Goal: Task Accomplishment & Management: Manage account settings

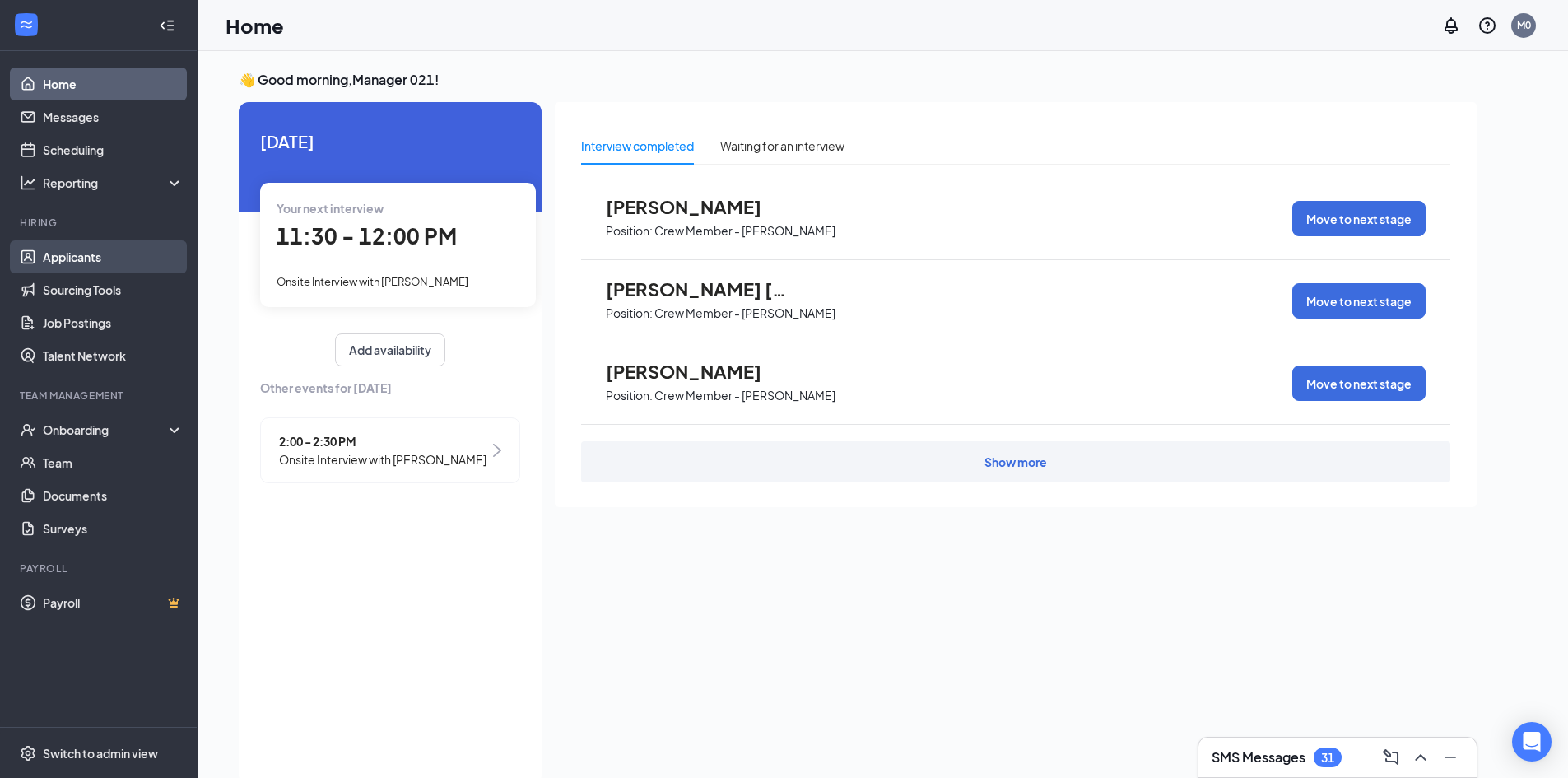
click at [103, 256] on link "Applicants" at bounding box center [113, 257] width 141 height 33
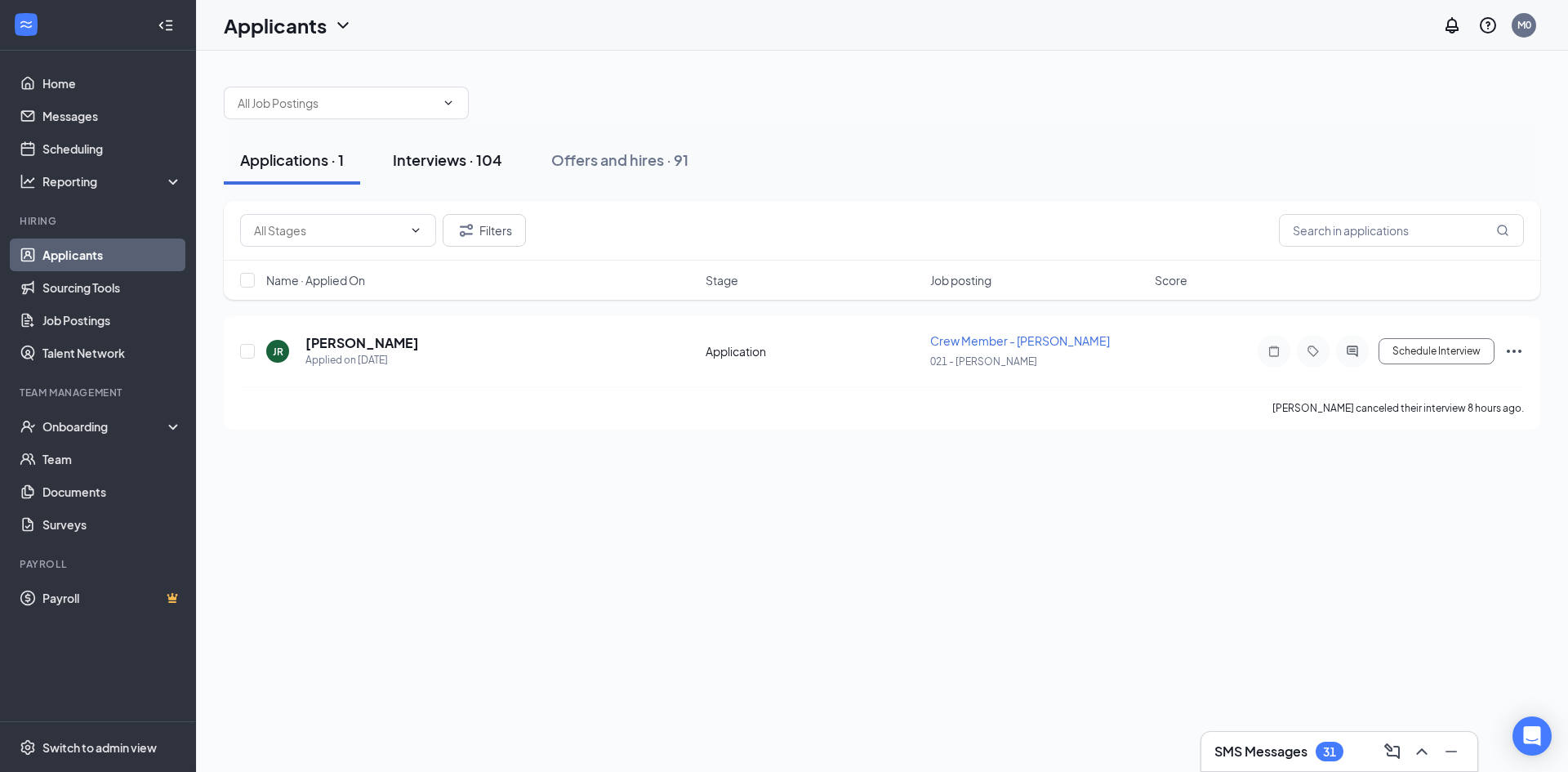
click at [434, 160] on div "Interviews · 104" at bounding box center [447, 160] width 110 height 21
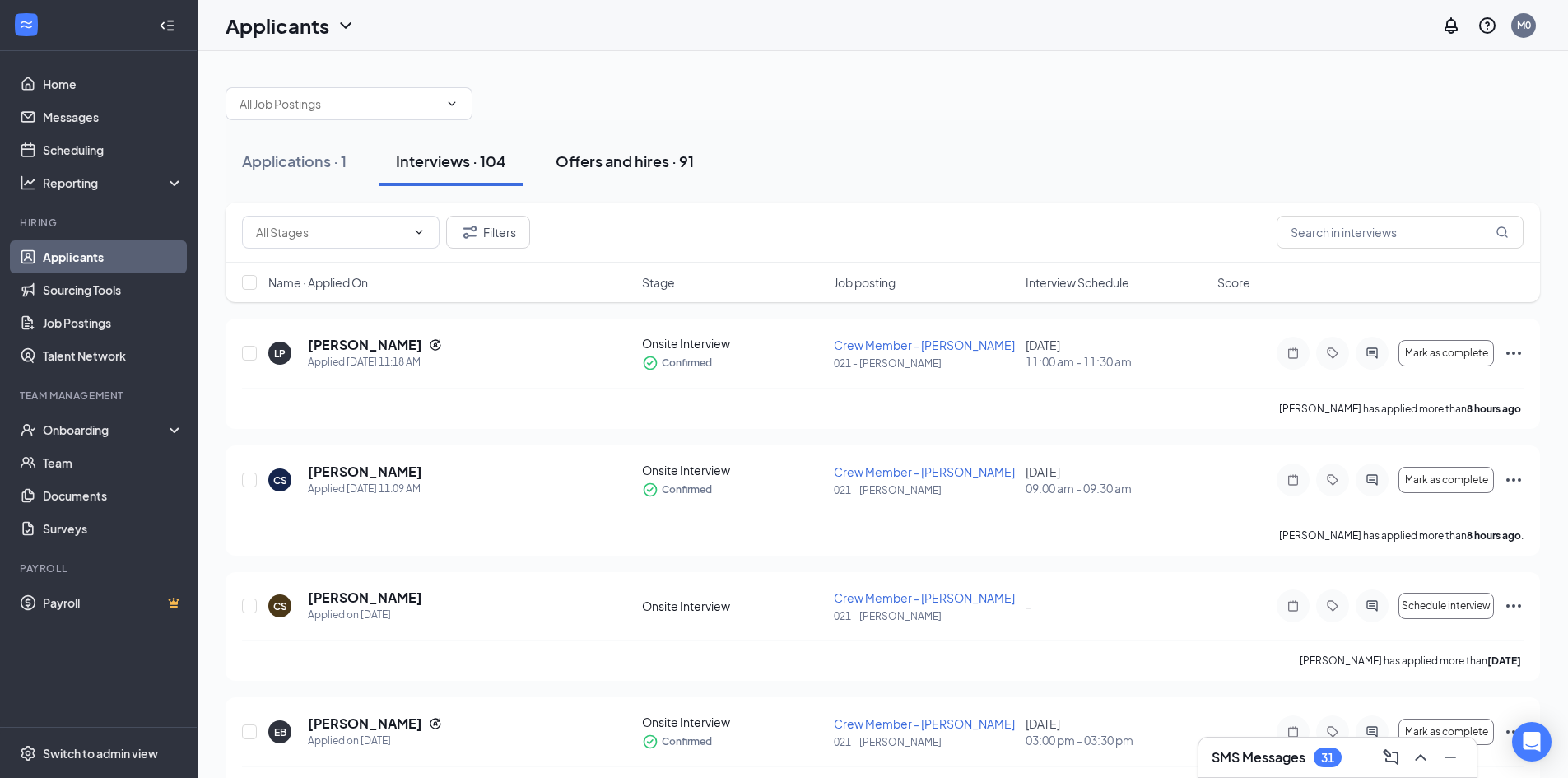
click at [612, 166] on div "Offers and hires · 91" at bounding box center [624, 161] width 138 height 21
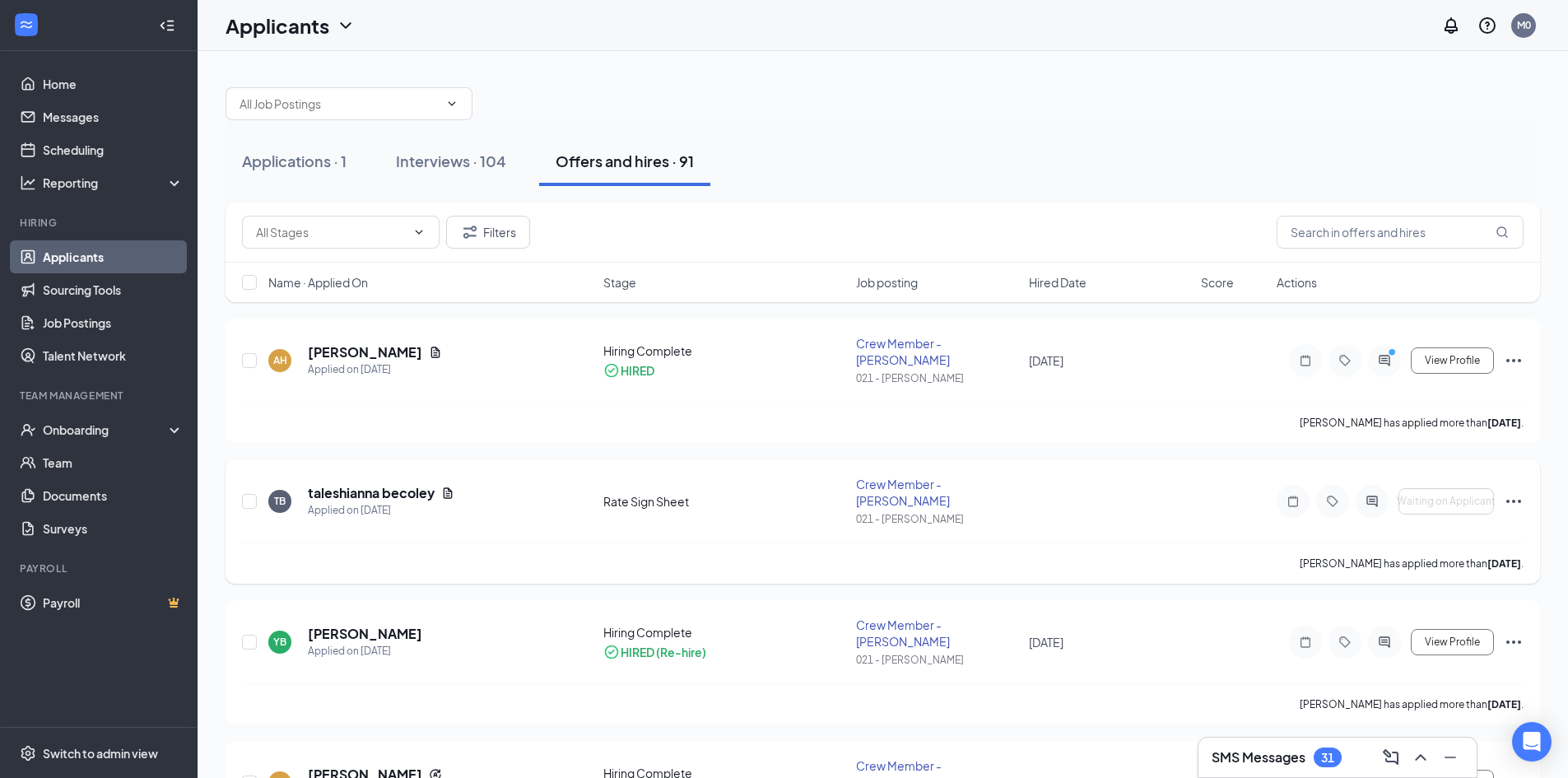
click at [1516, 491] on icon "Ellipses" at bounding box center [1513, 501] width 20 height 20
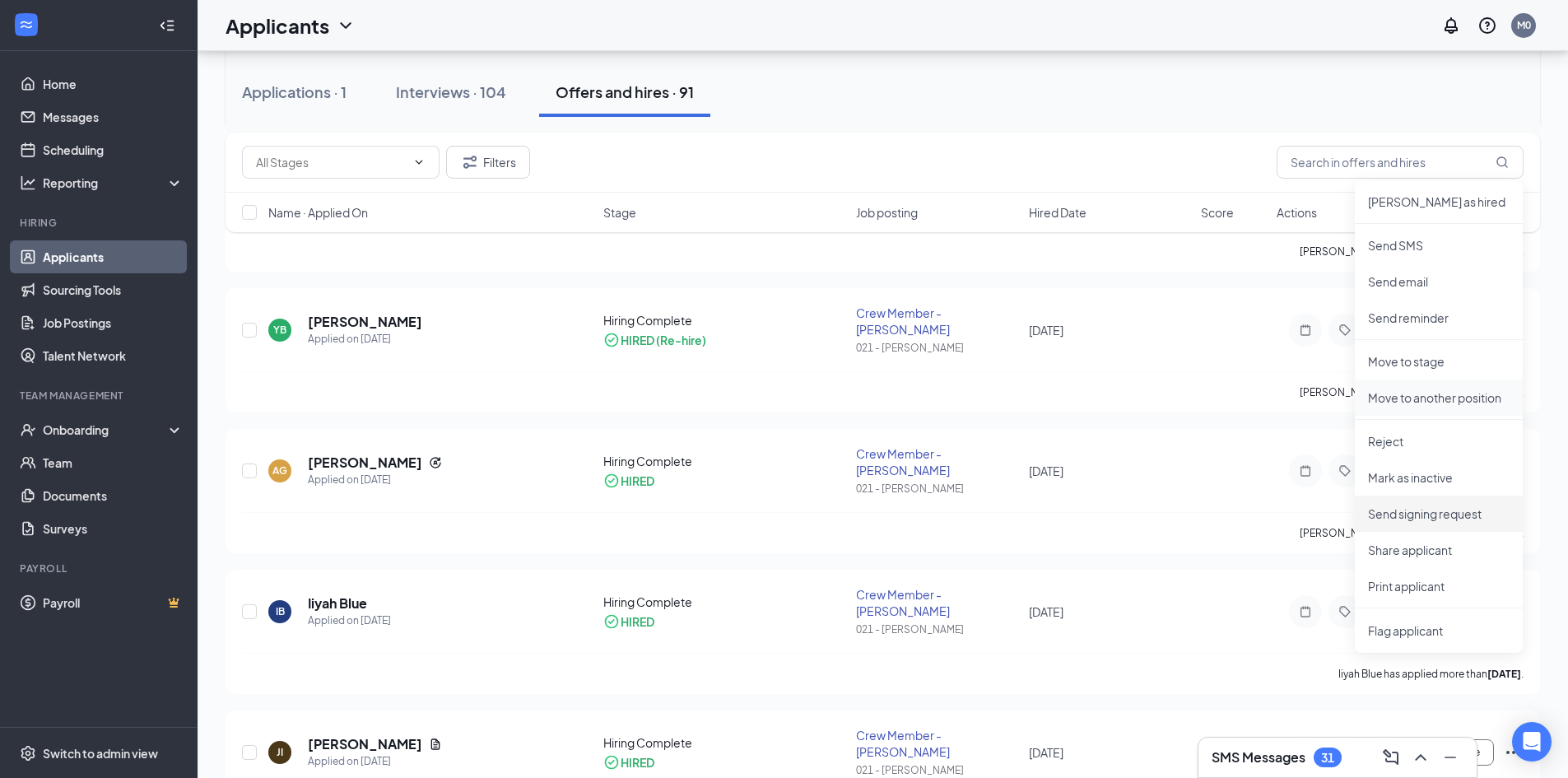
scroll to position [329, 0]
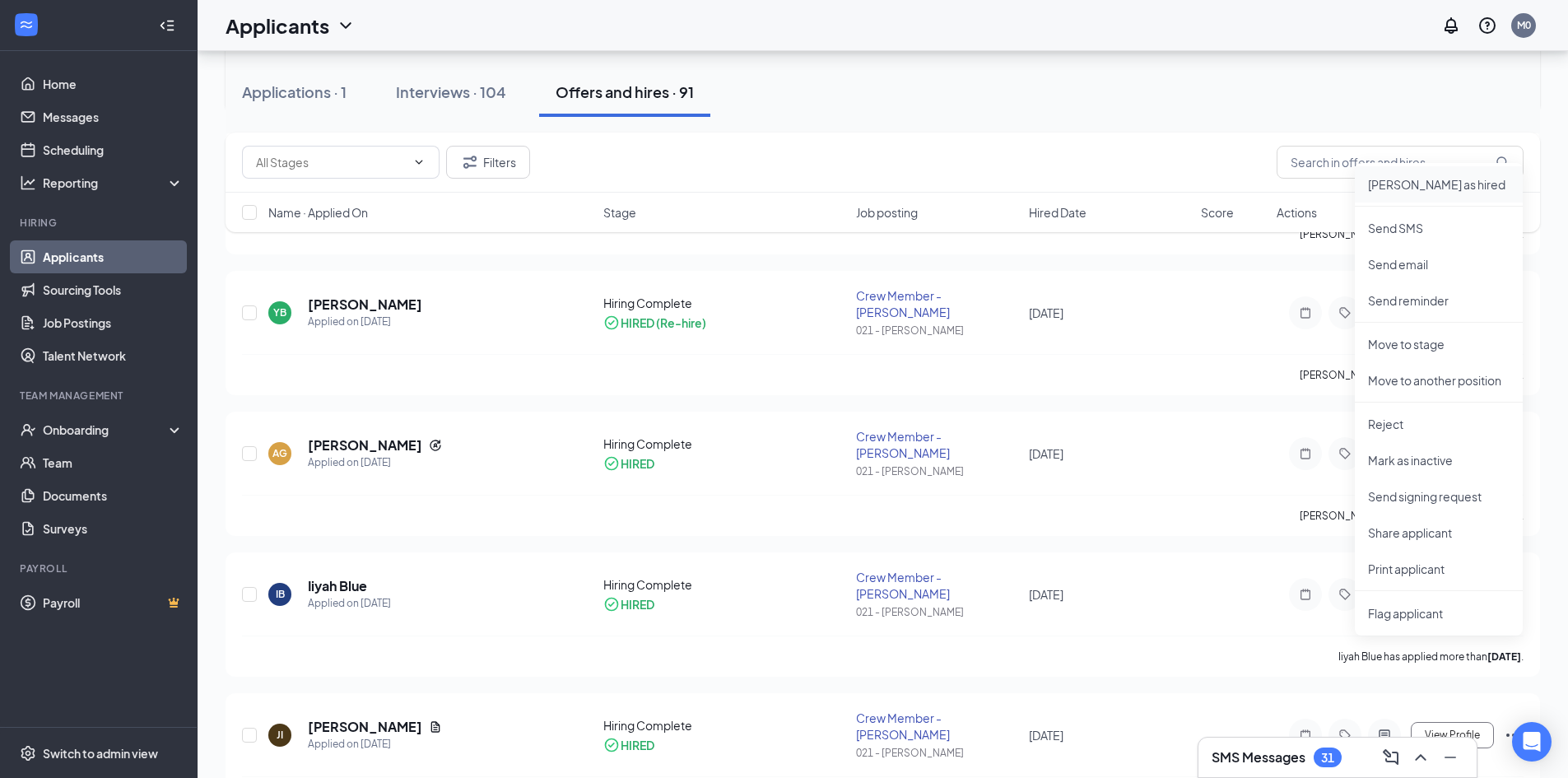
click at [1419, 191] on p "[PERSON_NAME] as hired" at bounding box center [1438, 184] width 142 height 17
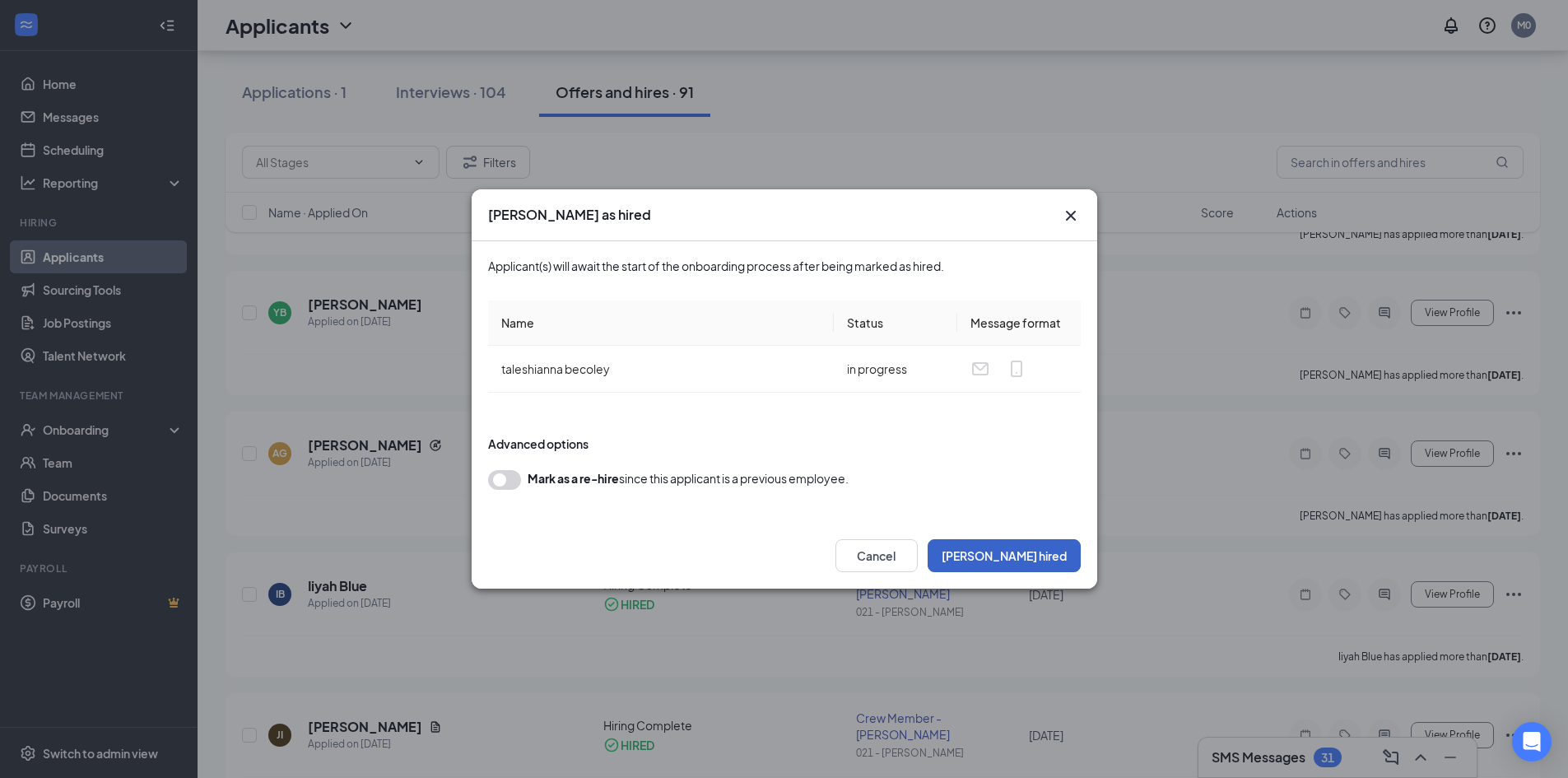
click at [1020, 557] on button "[PERSON_NAME] hired" at bounding box center [1004, 555] width 153 height 33
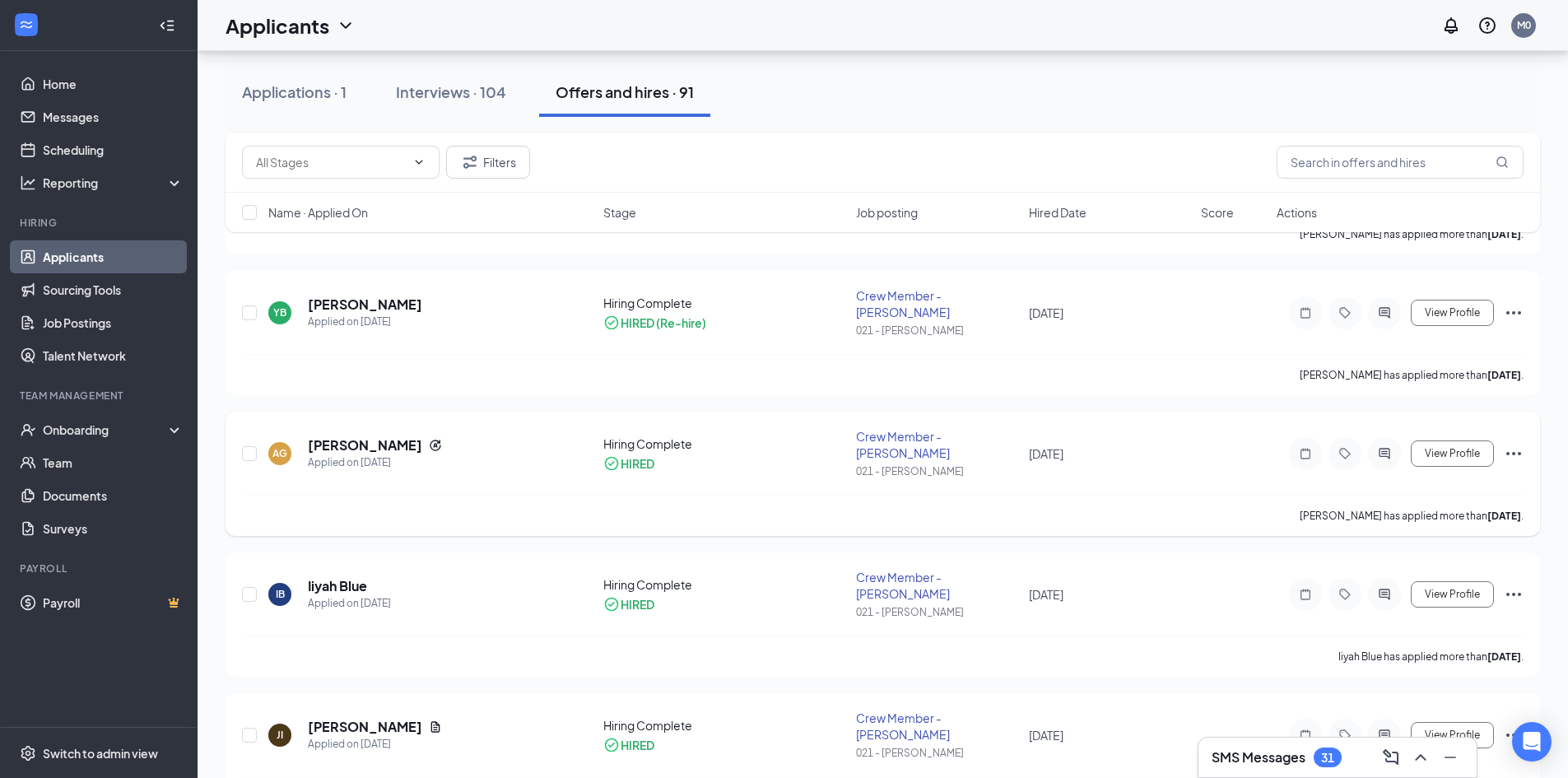
click at [1511, 443] on icon "Ellipses" at bounding box center [1513, 453] width 20 height 20
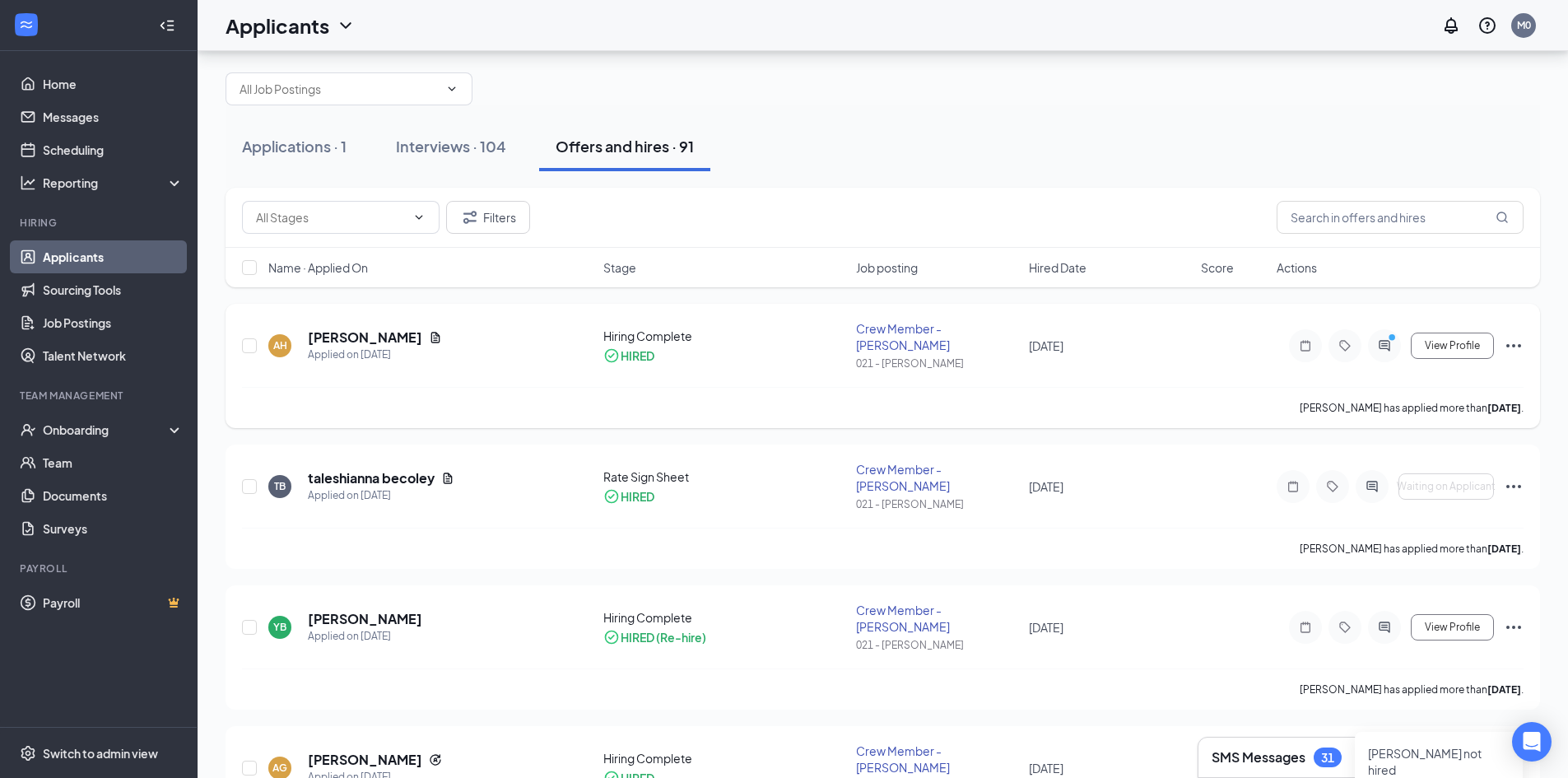
scroll to position [0, 0]
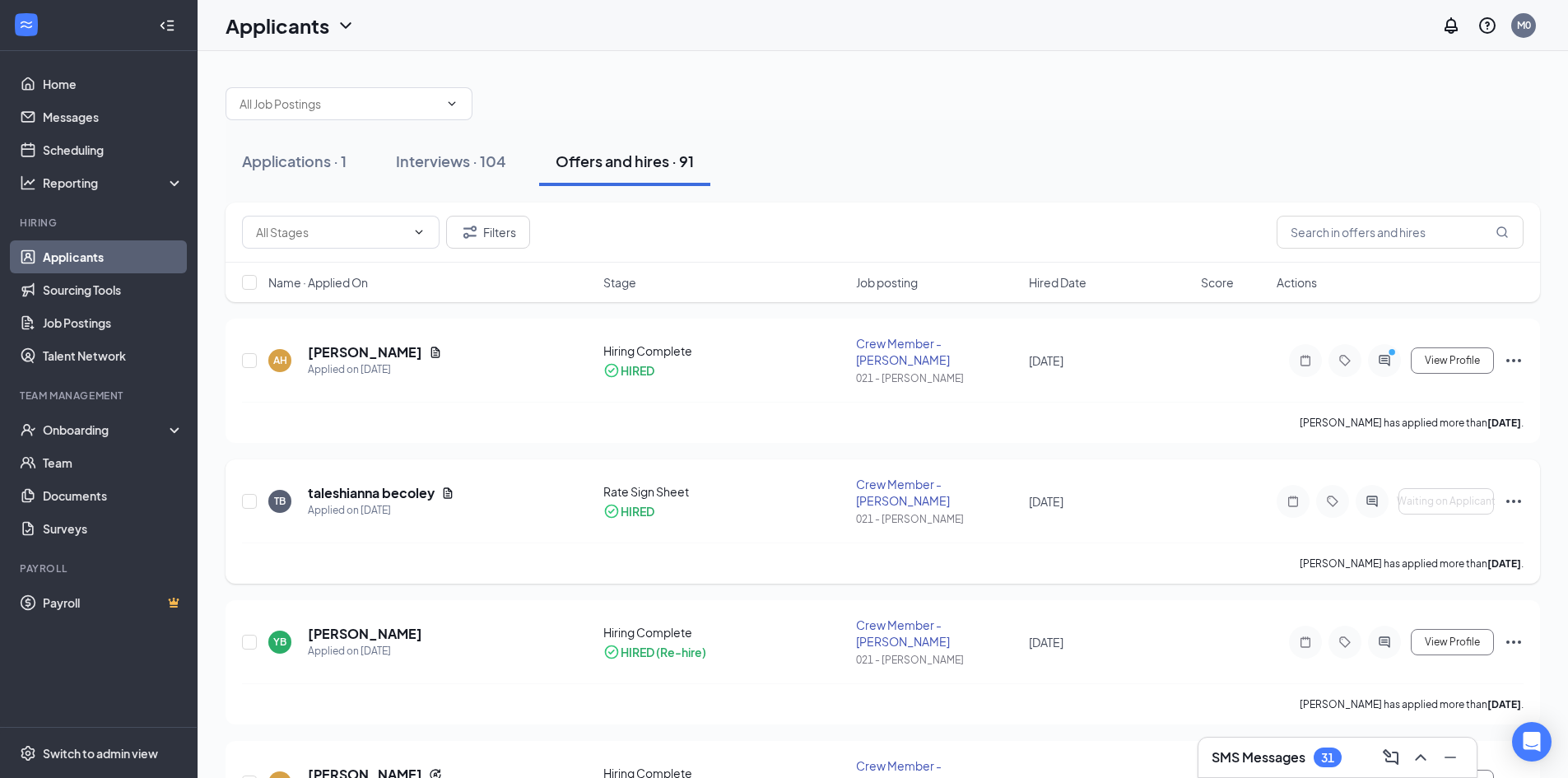
click at [664, 483] on div "Rate Sign Sheet" at bounding box center [725, 491] width 243 height 17
drag, startPoint x: 659, startPoint y: 486, endPoint x: 612, endPoint y: 477, distance: 47.9
click at [654, 503] on div "HIRED" at bounding box center [725, 511] width 243 height 17
click at [318, 502] on div "Applied on [DATE]" at bounding box center [381, 510] width 147 height 17
click at [318, 484] on h5 "taleshianna becoley" at bounding box center [371, 493] width 127 height 18
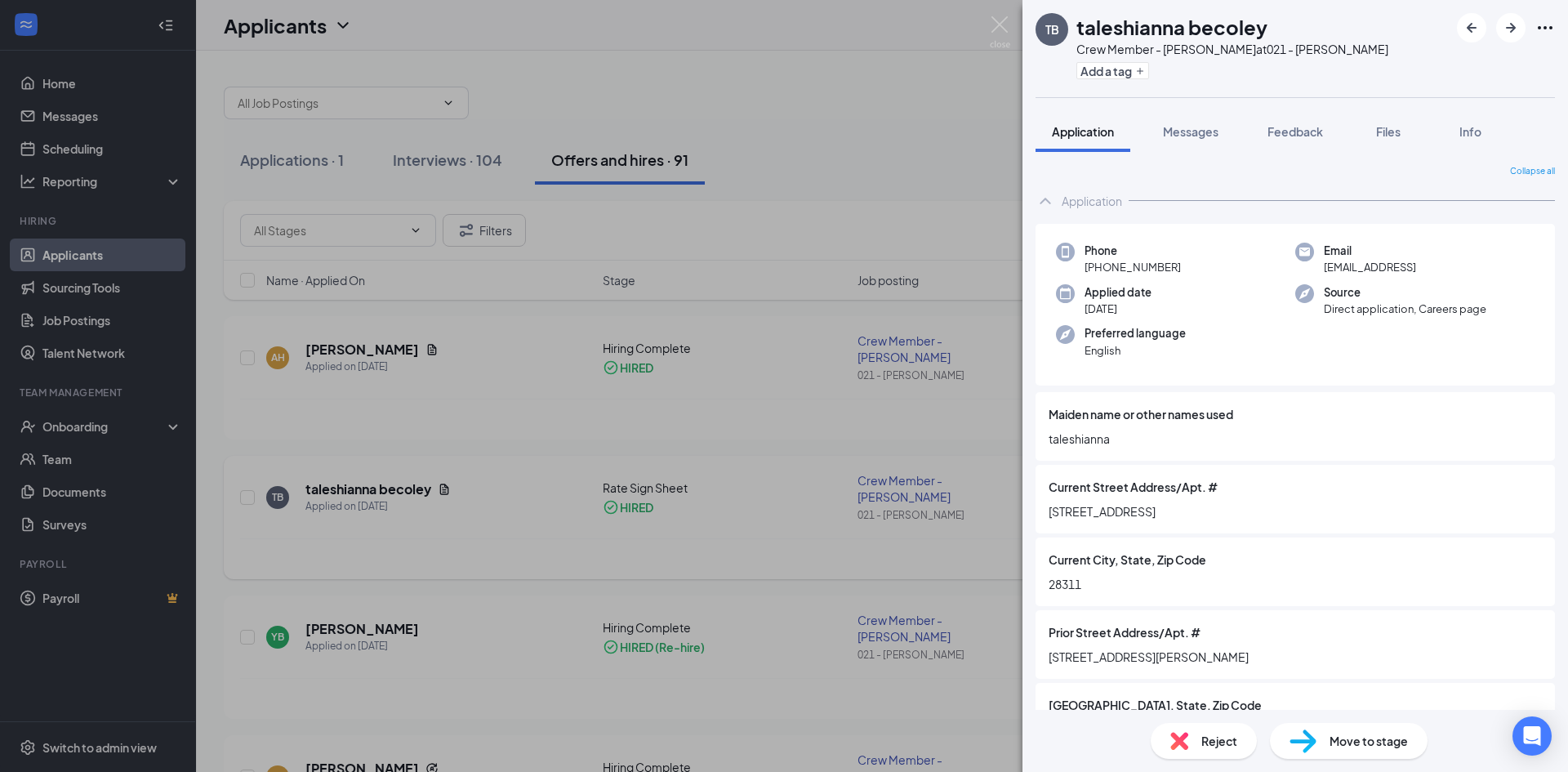
click at [526, 501] on div "TB taleshianna becoley Crew Member - Dunn at 021 - Dunn Add a tag Application M…" at bounding box center [784, 386] width 1568 height 772
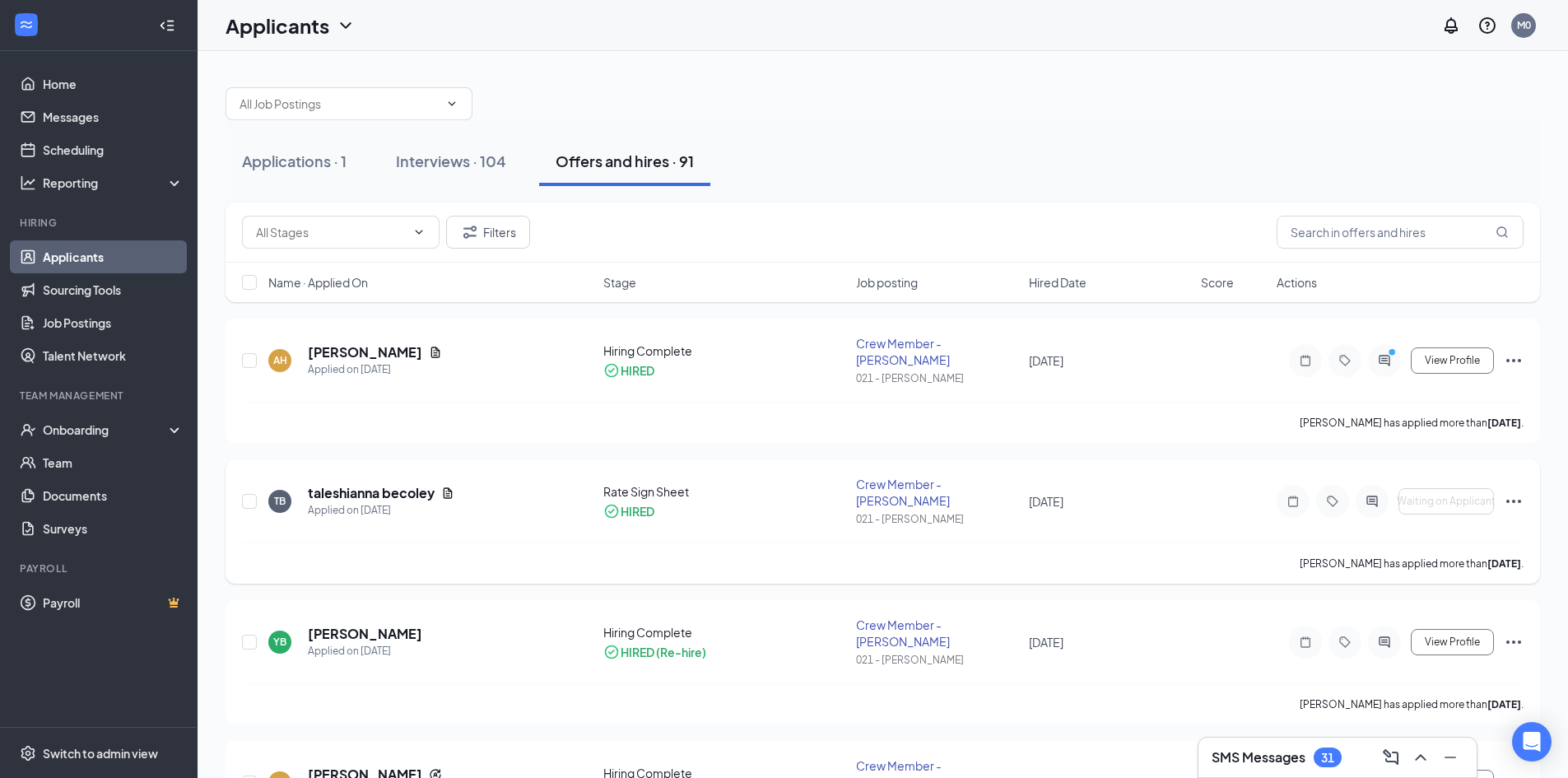
click at [1513, 491] on icon "Ellipses" at bounding box center [1513, 501] width 20 height 20
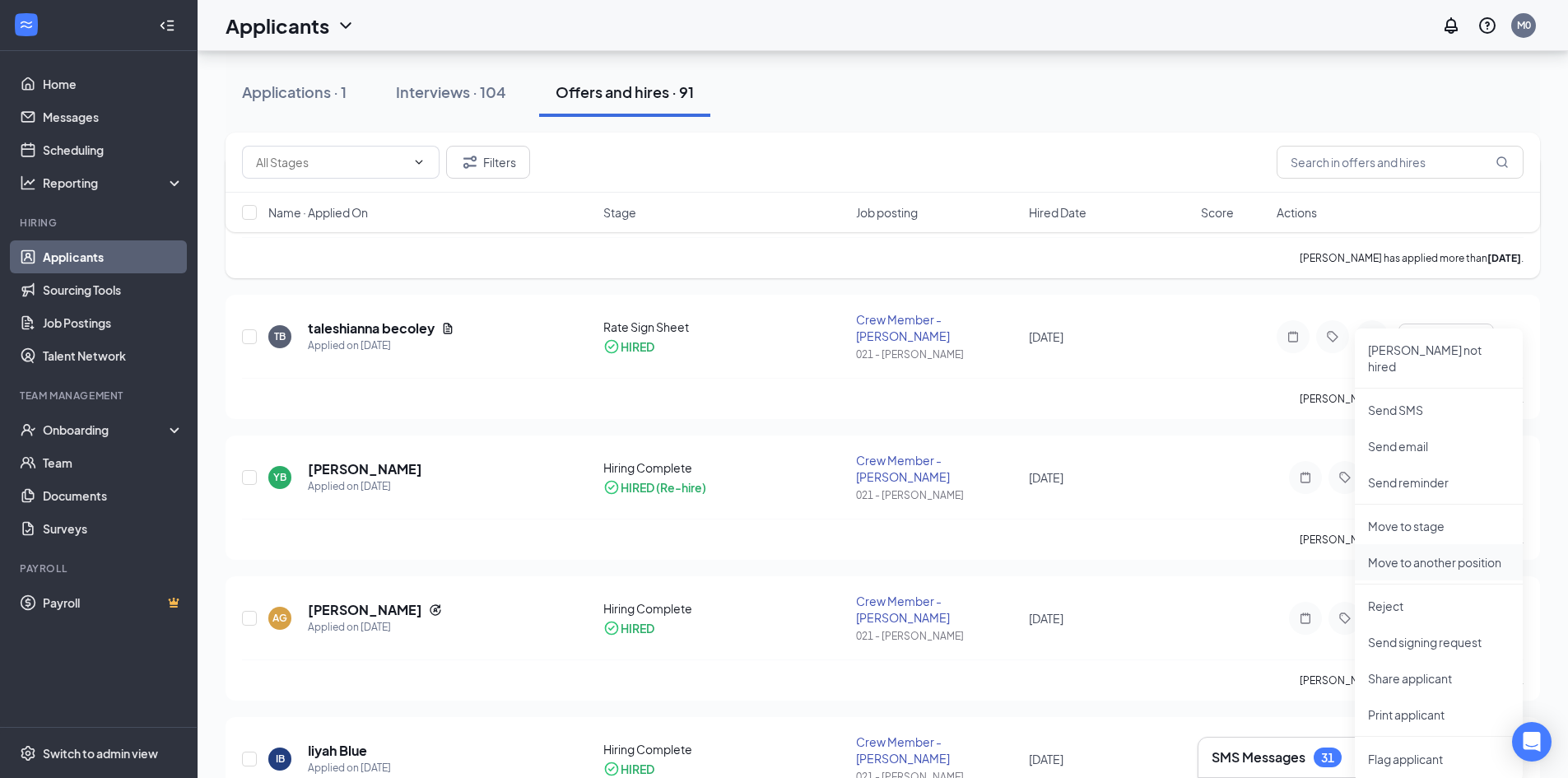
scroll to position [247, 0]
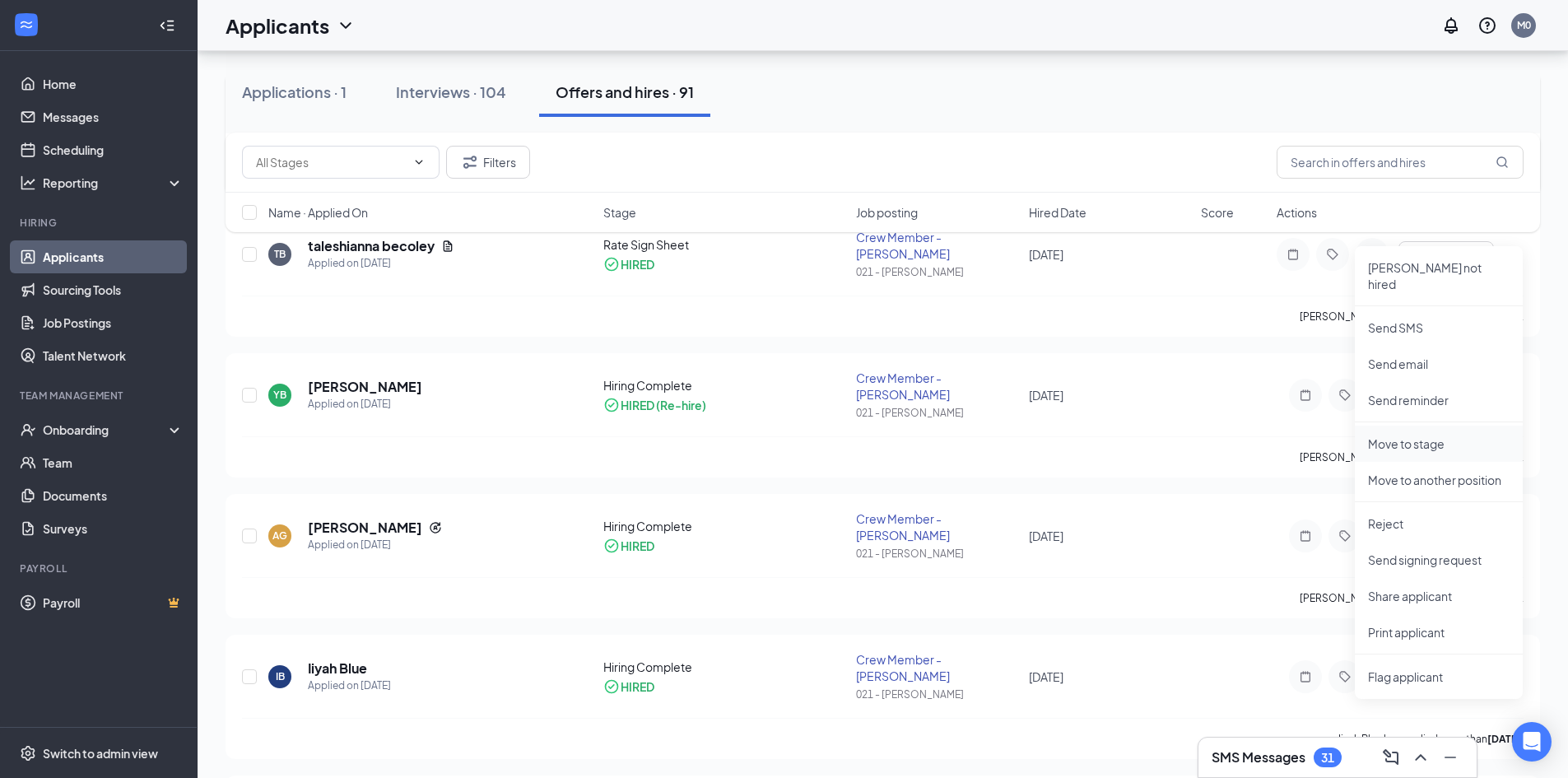
click at [1421, 436] on p "Move to stage" at bounding box center [1438, 443] width 142 height 17
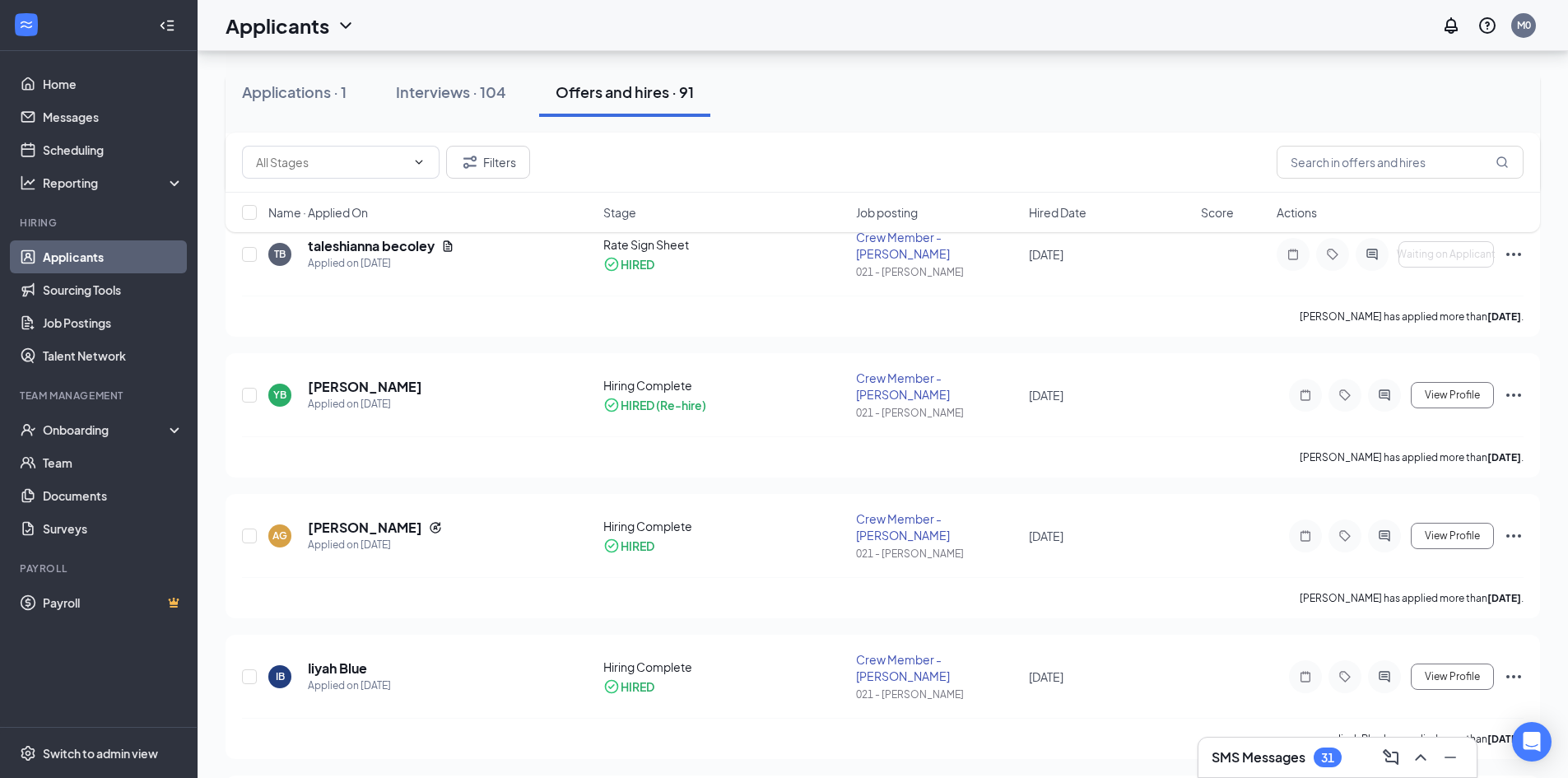
type input "Hiring Complete (final stage)"
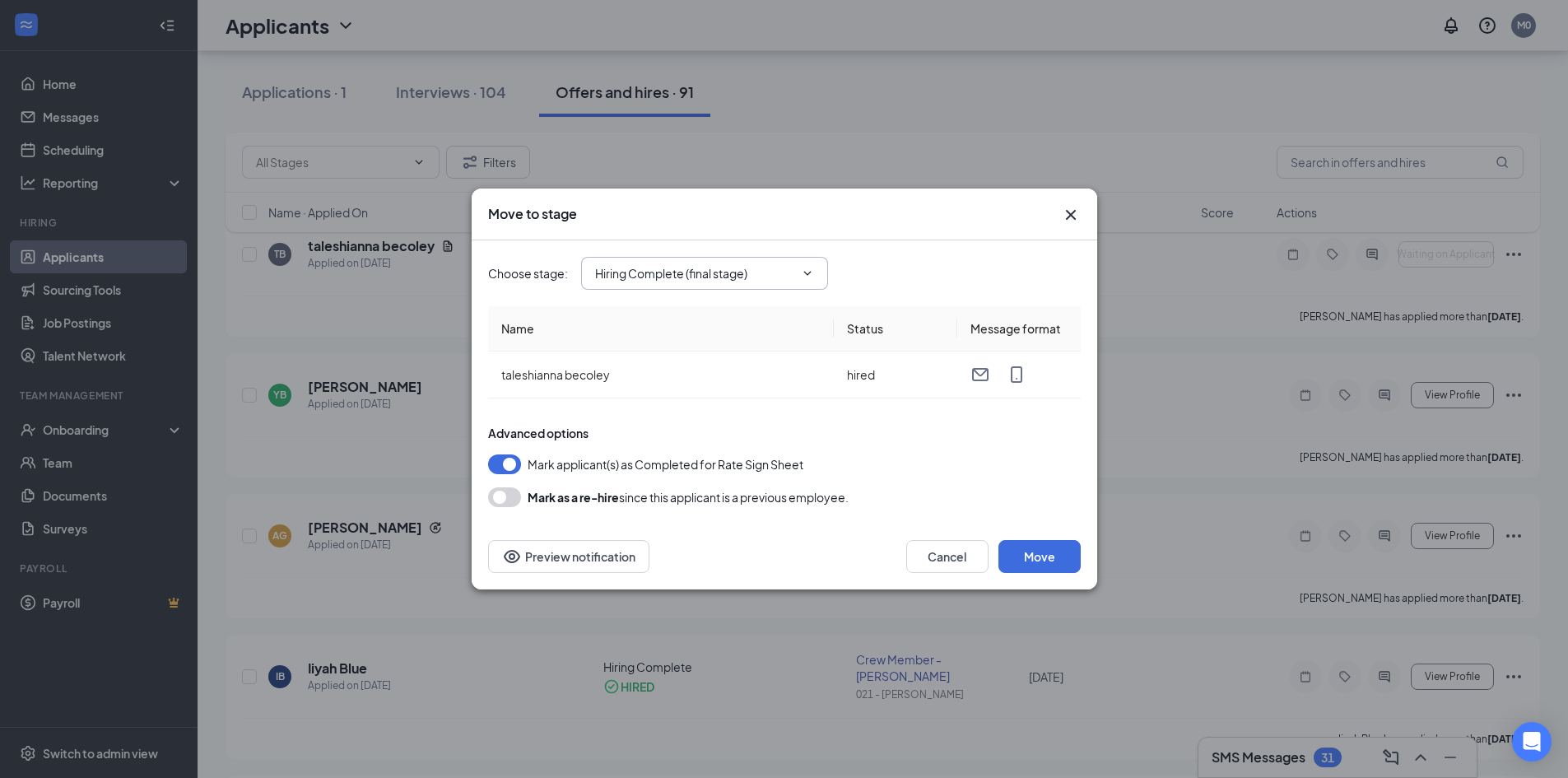
click at [807, 270] on icon "ChevronDown" at bounding box center [807, 273] width 13 height 13
click at [1068, 214] on icon "Cross" at bounding box center [1071, 215] width 20 height 20
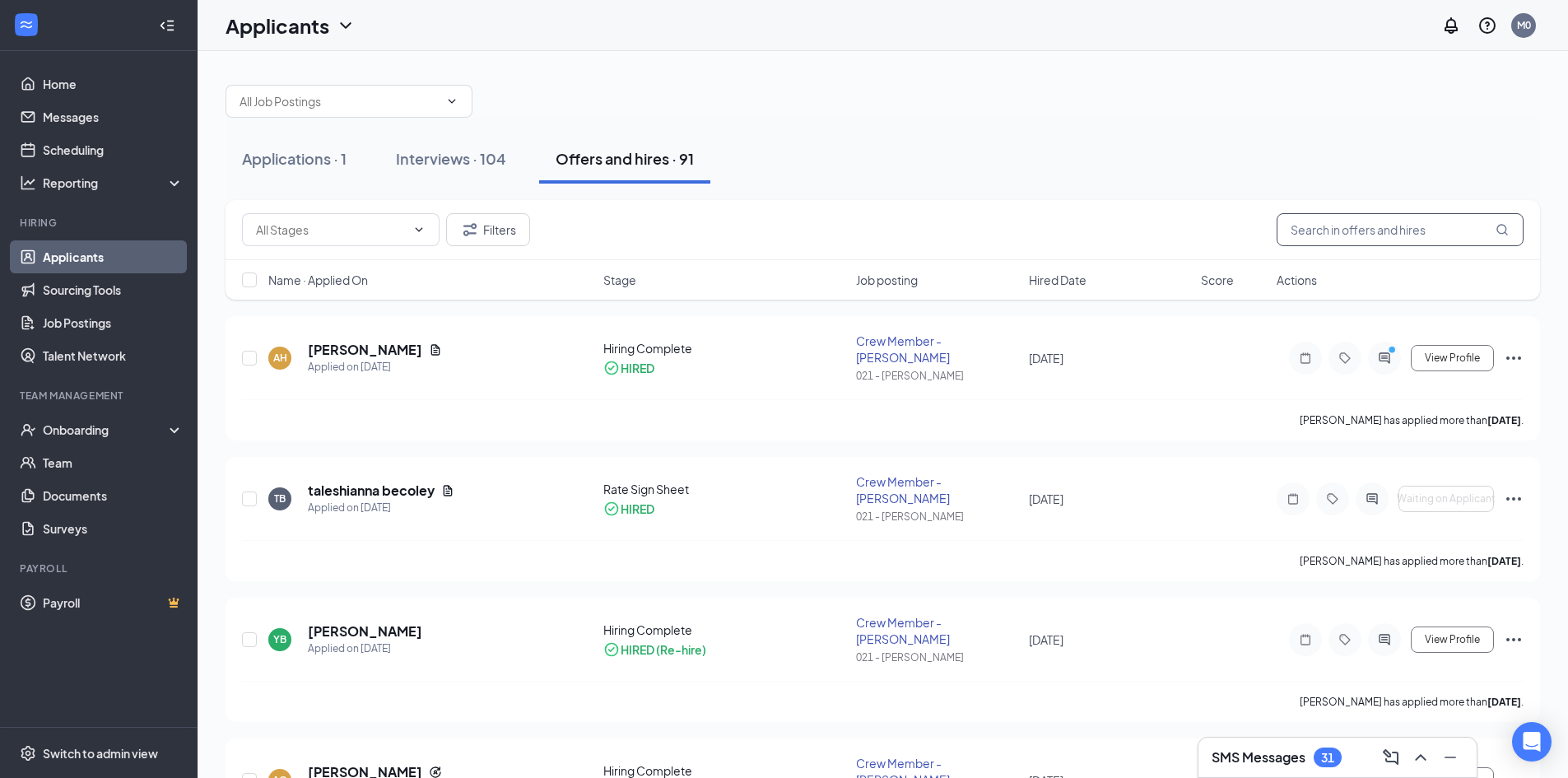
scroll to position [0, 0]
click at [344, 484] on h5 "taleshianna becoley" at bounding box center [371, 493] width 127 height 18
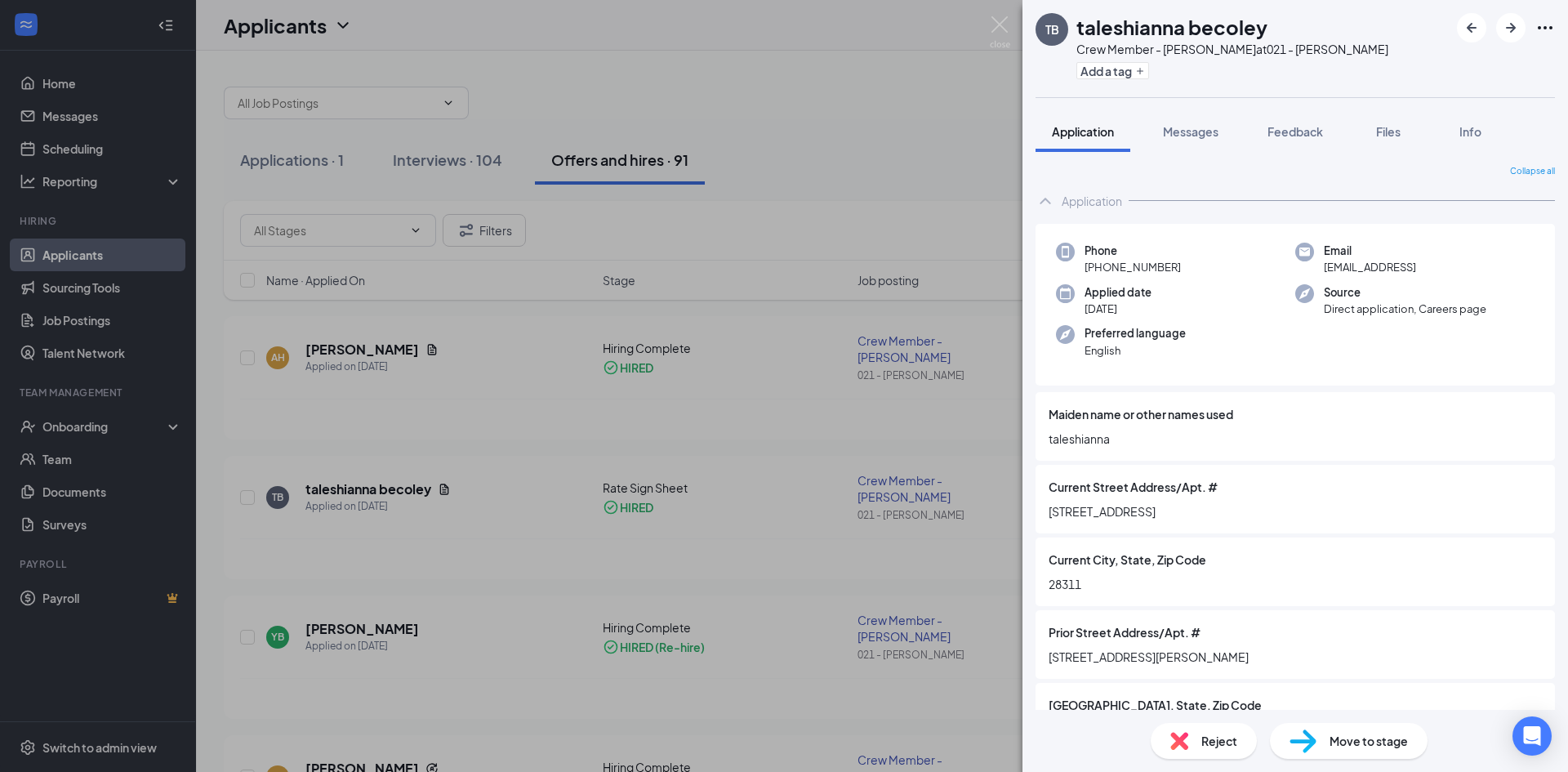
click at [1394, 748] on span "Move to stage" at bounding box center [1369, 740] width 78 height 18
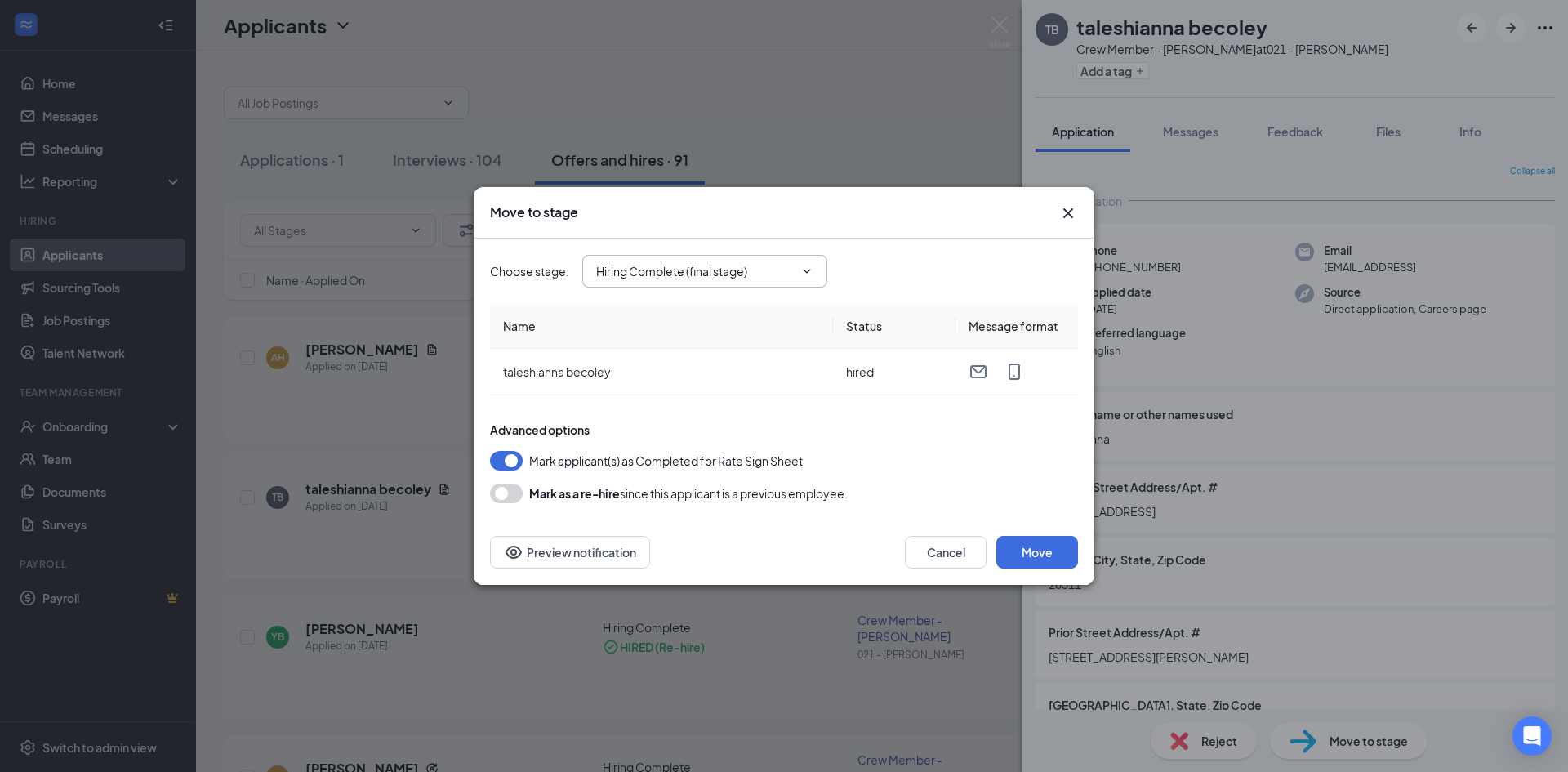
click at [806, 269] on icon "ChevronDown" at bounding box center [806, 271] width 13 height 13
click at [727, 422] on div "Hiring Complete (final stage)" at bounding box center [684, 415] width 151 height 18
click at [1031, 554] on button "Move" at bounding box center [1037, 552] width 82 height 33
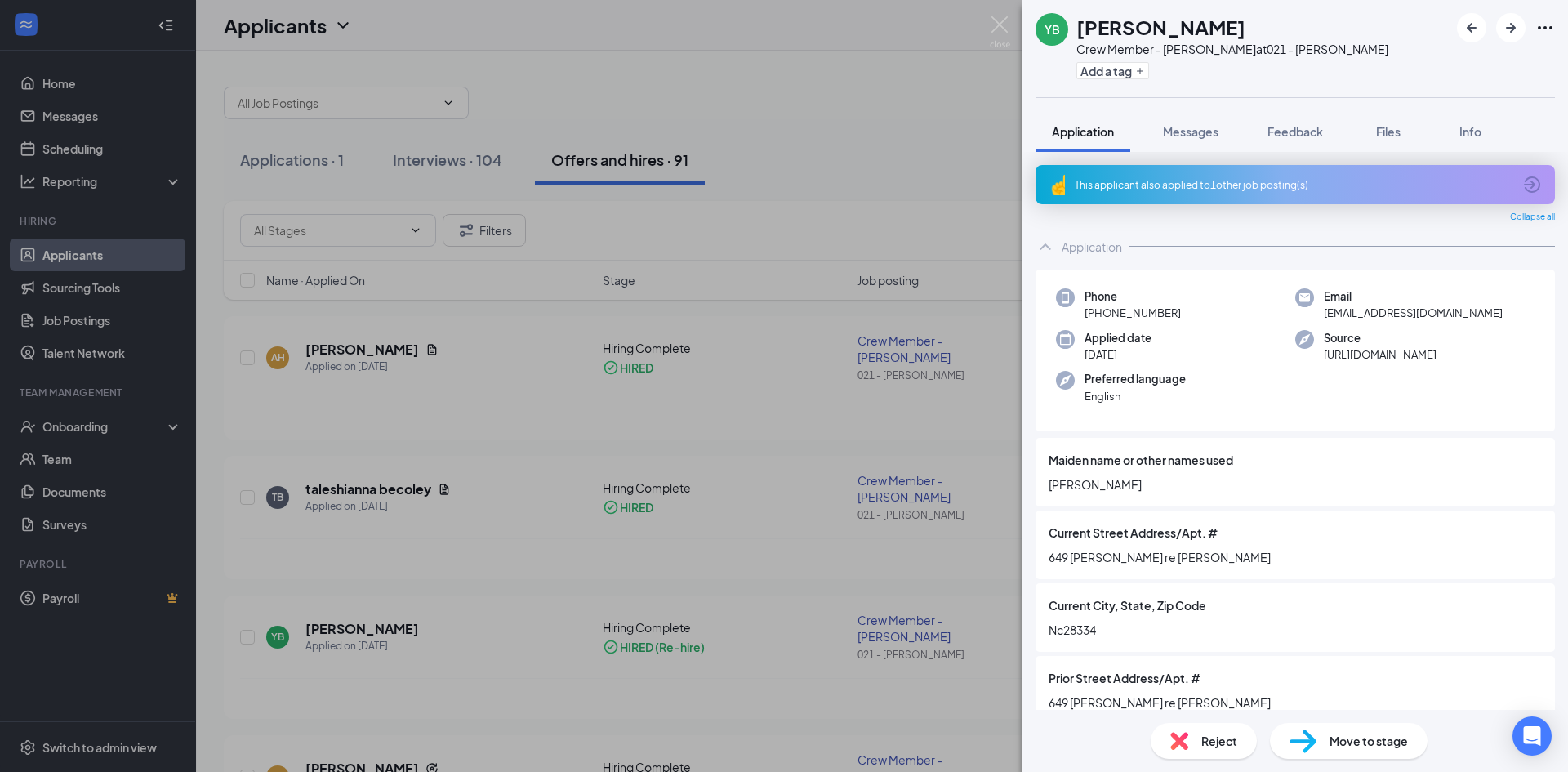
click at [345, 474] on div "YB Yenis Barrios Crew Member - Dunn at 021 - Dunn Add a tag Application Message…" at bounding box center [784, 386] width 1568 height 772
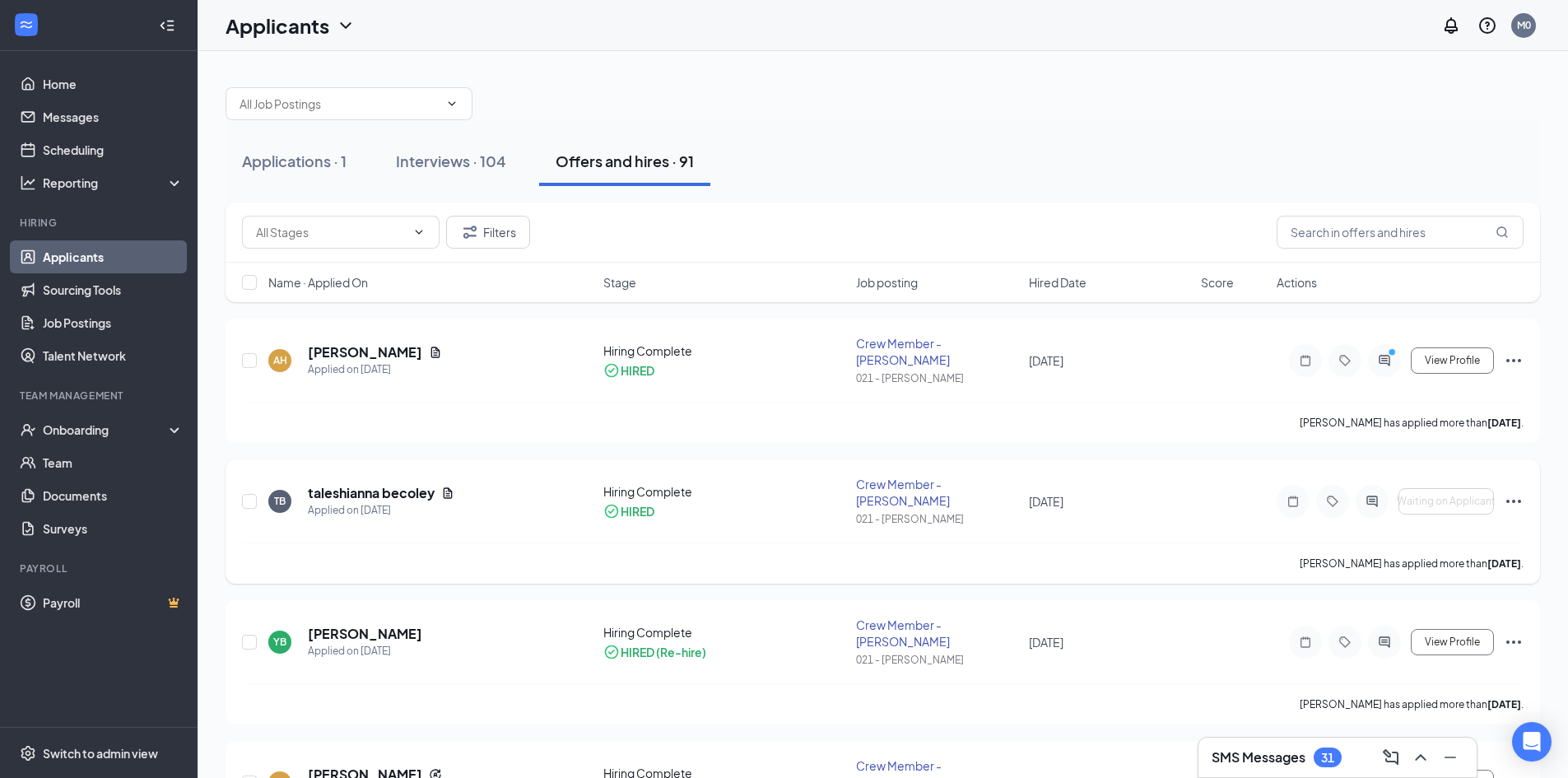
click at [1512, 491] on icon "Ellipses" at bounding box center [1513, 501] width 20 height 20
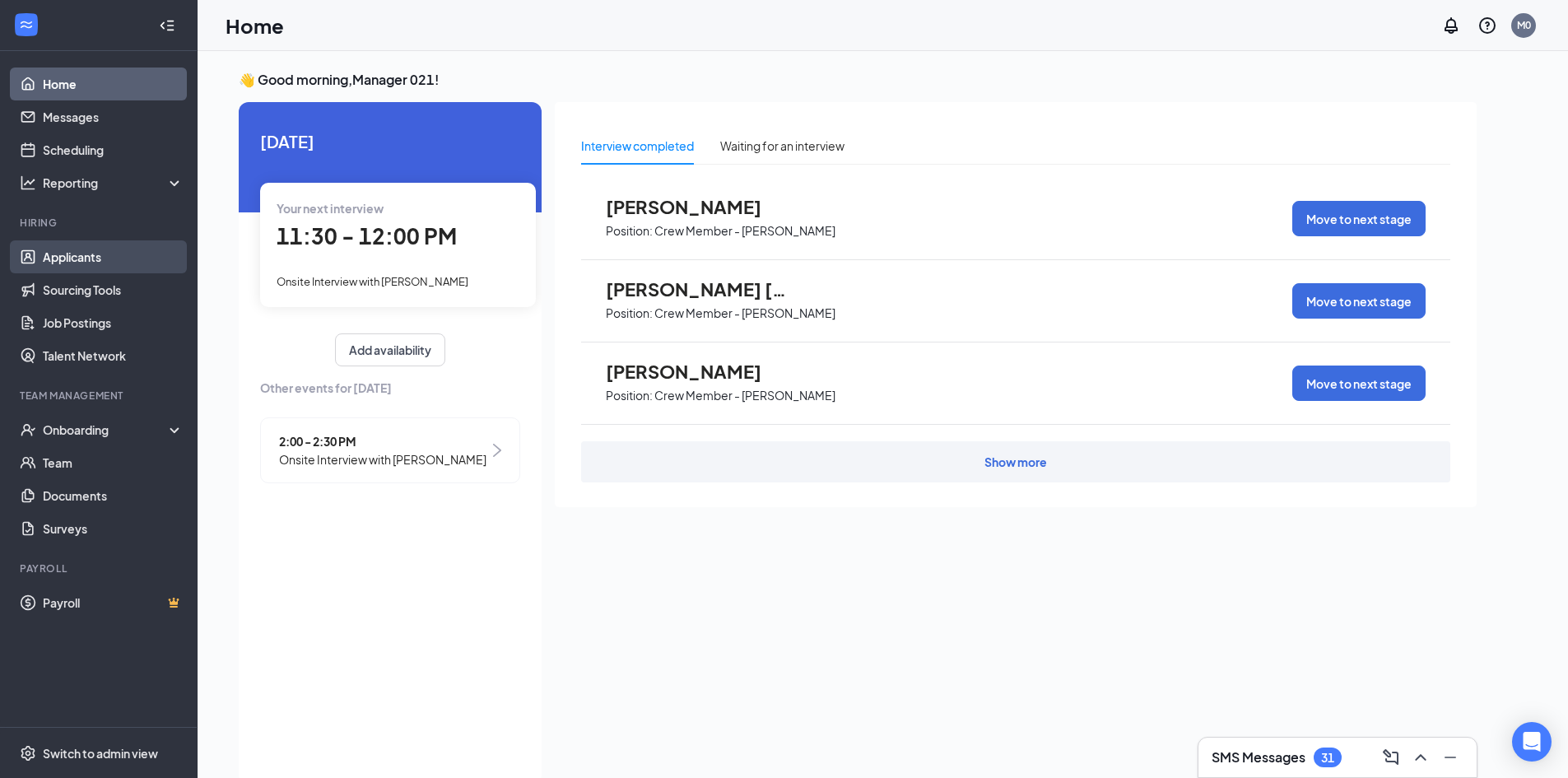
click at [130, 256] on link "Applicants" at bounding box center [113, 257] width 141 height 33
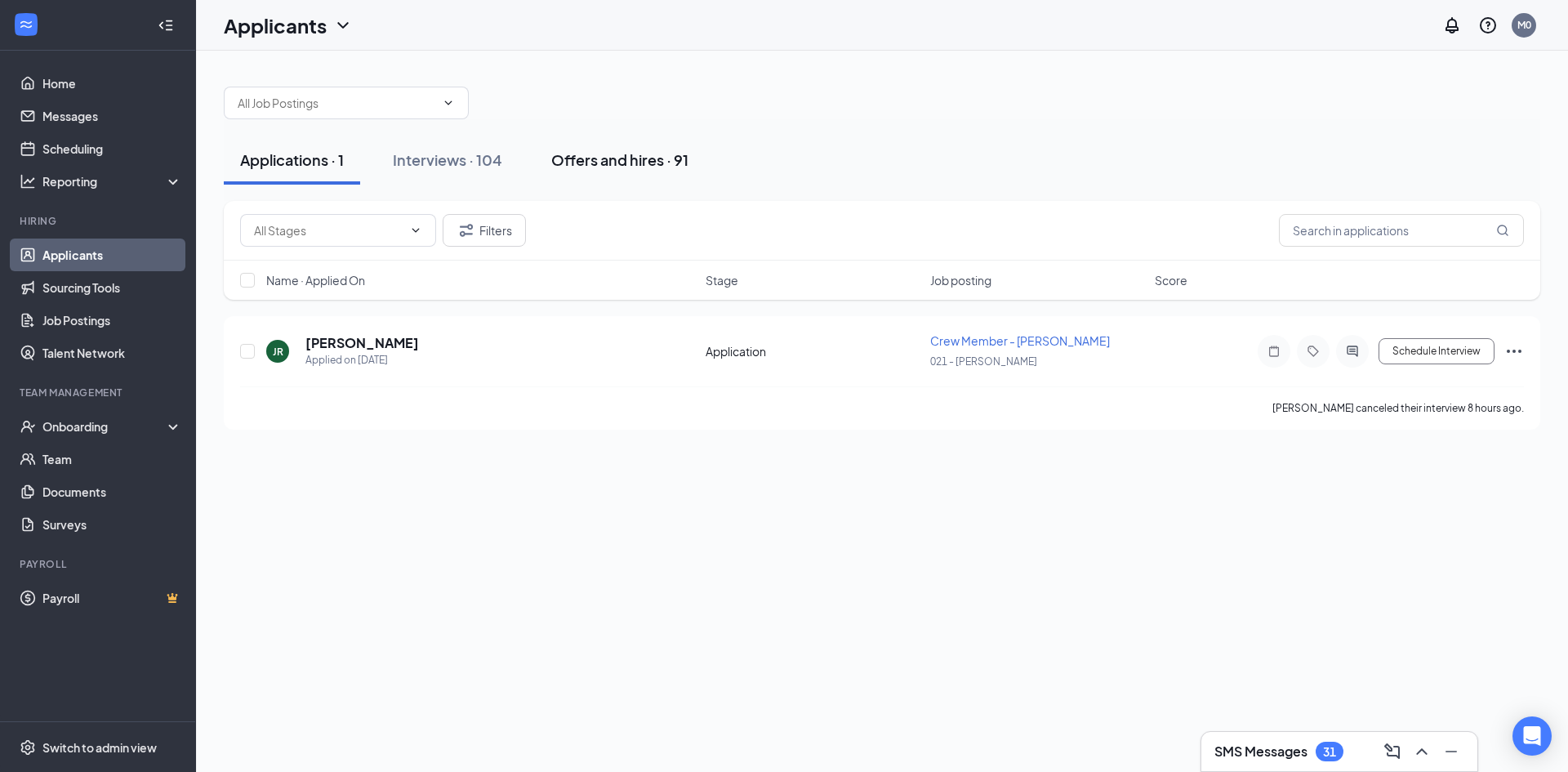
click at [633, 162] on div "Offers and hires · 91" at bounding box center [619, 160] width 137 height 21
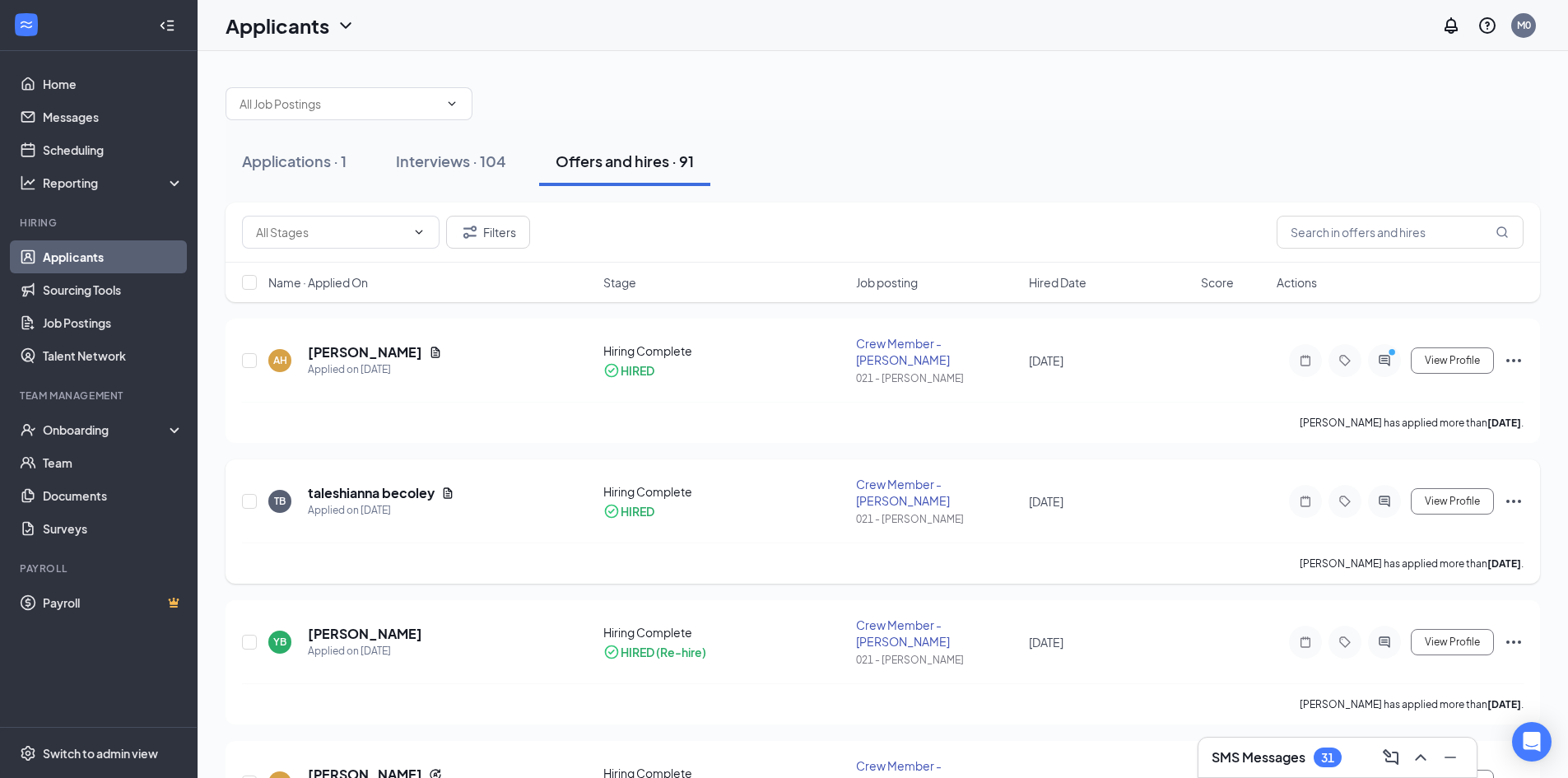
click at [1514, 491] on icon "Ellipses" at bounding box center [1513, 501] width 20 height 20
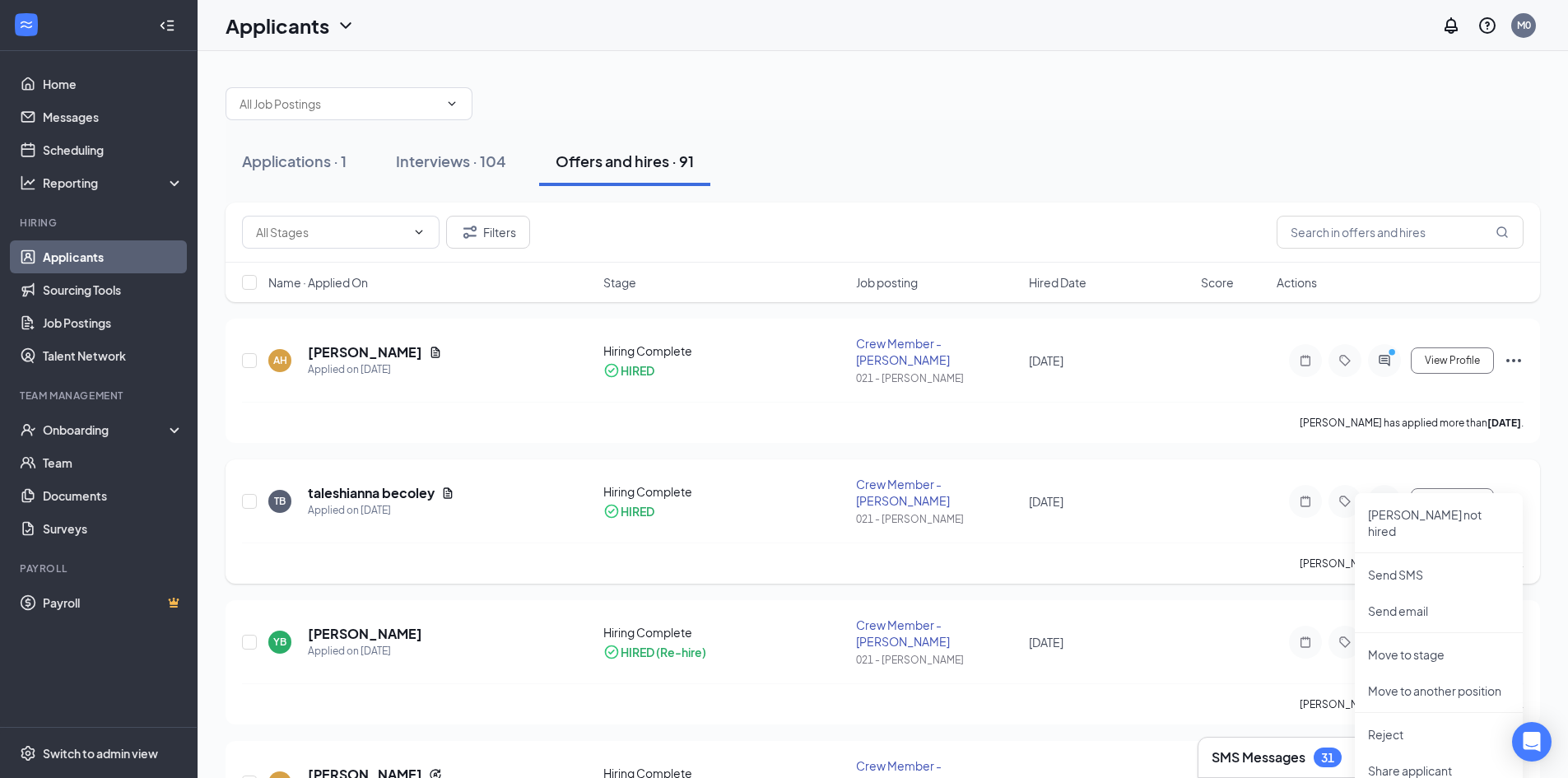
click at [1513, 491] on icon "Ellipses" at bounding box center [1513, 501] width 20 height 20
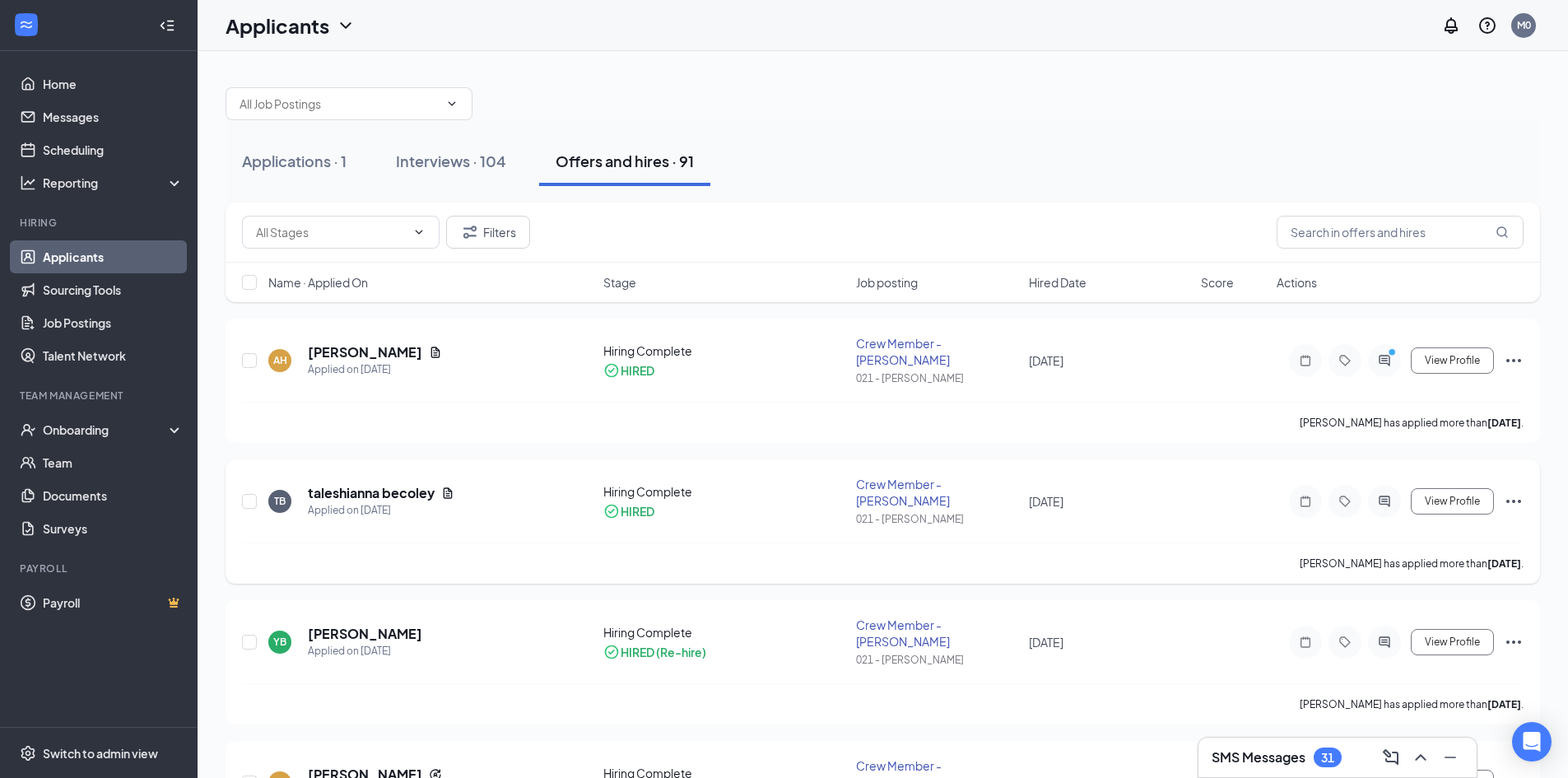
click at [1513, 491] on icon "Ellipses" at bounding box center [1513, 501] width 20 height 20
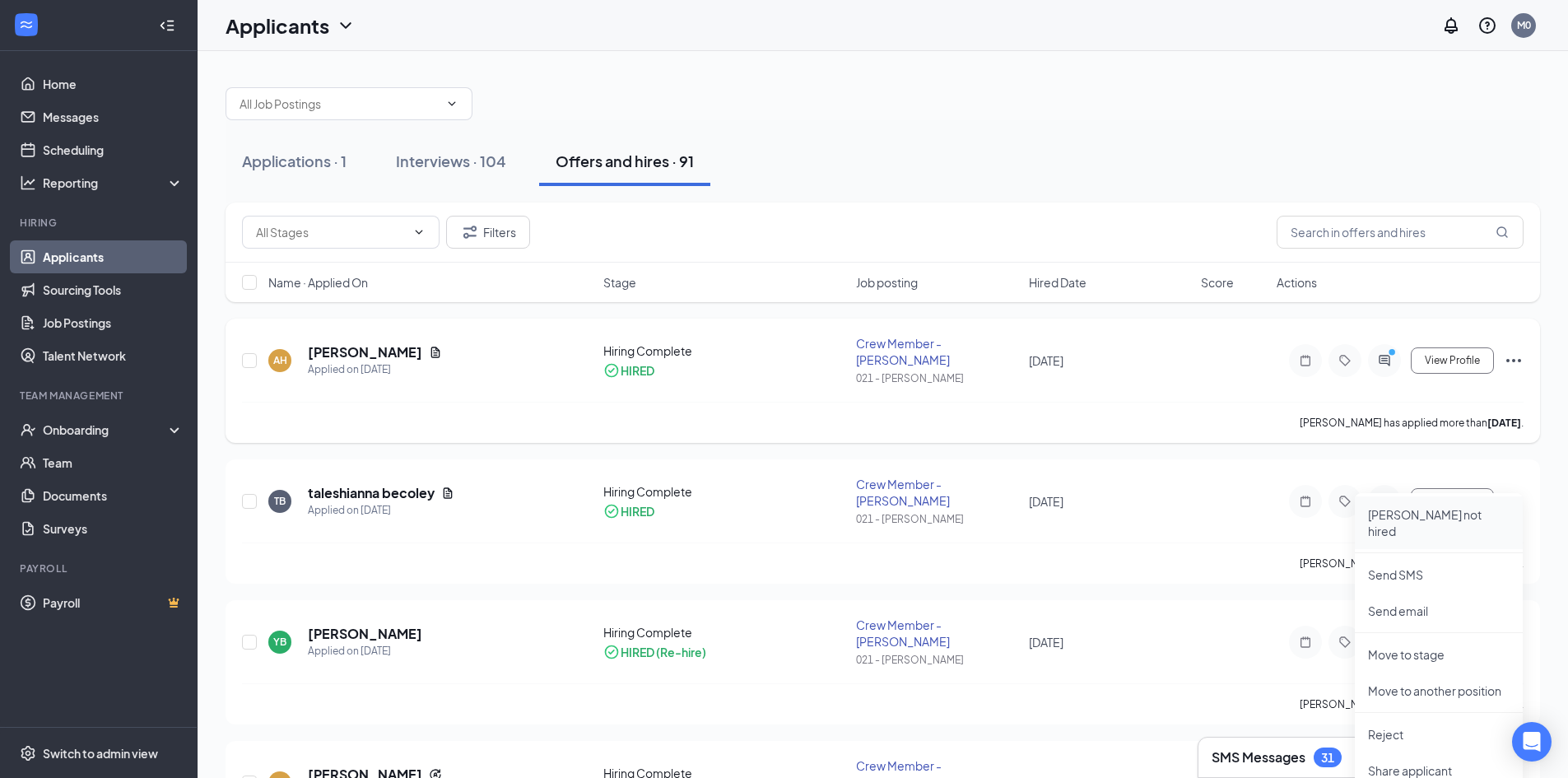
click at [1401, 514] on p "[PERSON_NAME] not hired" at bounding box center [1438, 522] width 142 height 33
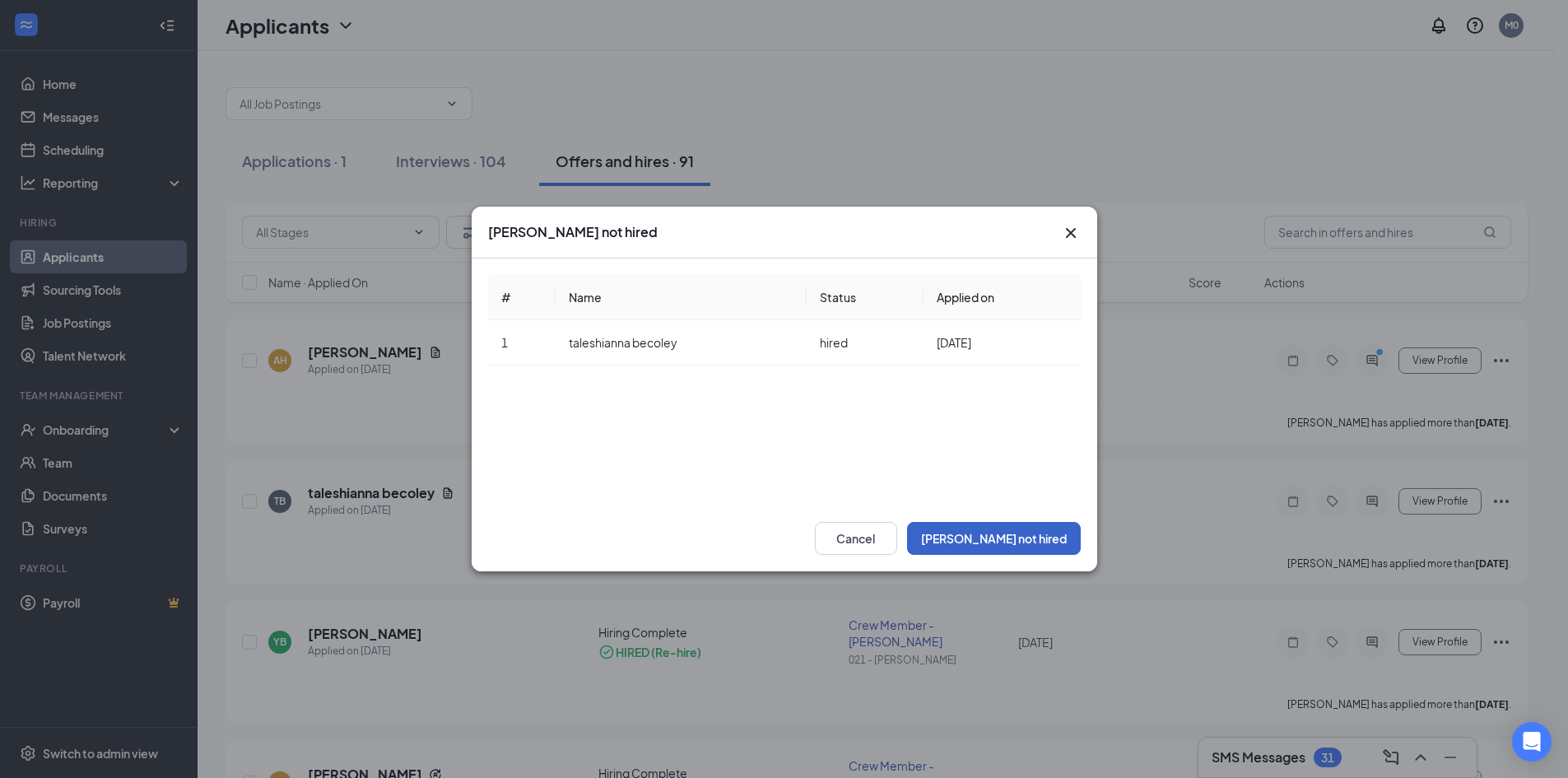
click at [1011, 535] on button "[PERSON_NAME] not hired" at bounding box center [994, 538] width 174 height 33
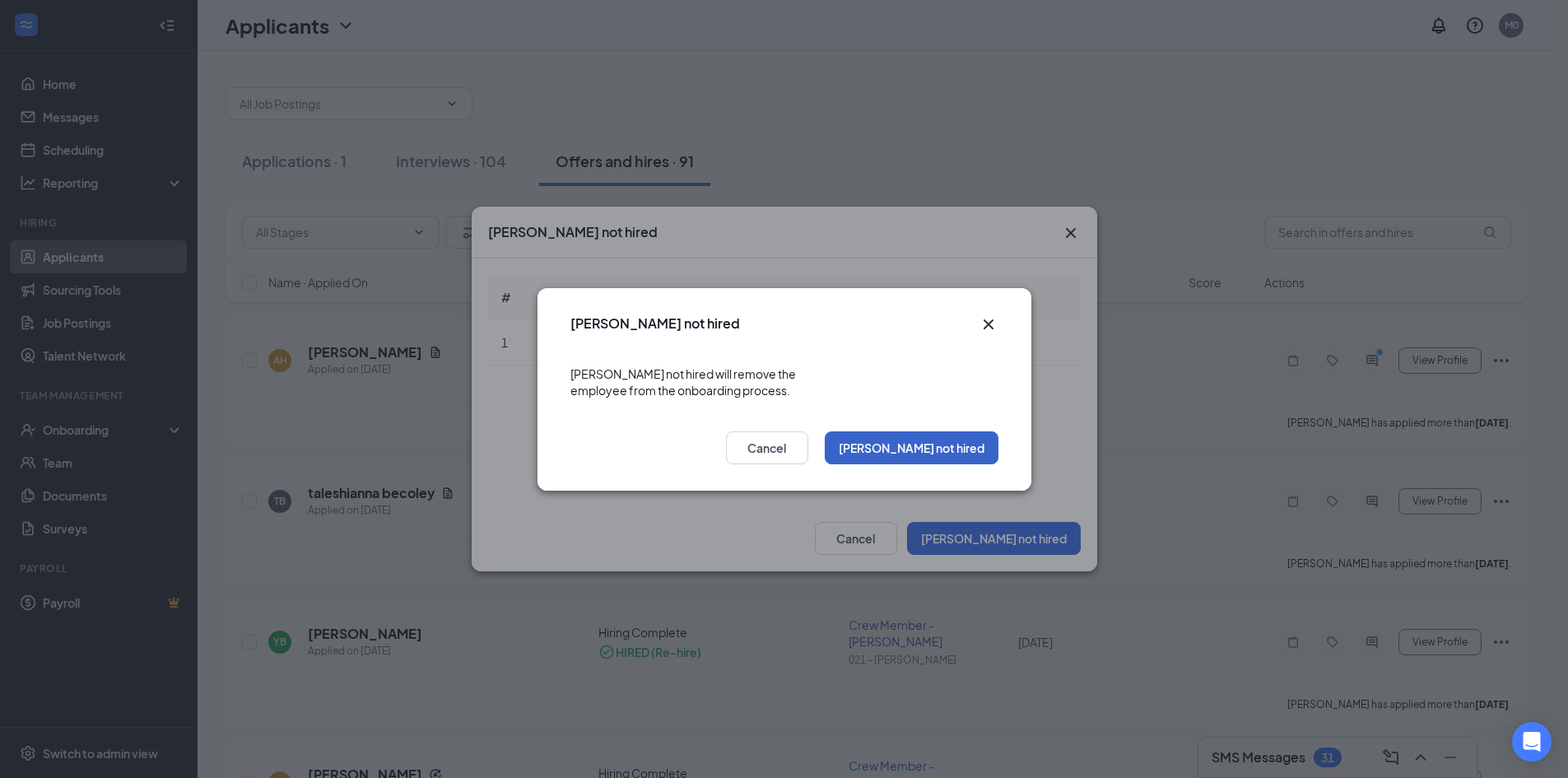
click at [940, 443] on button "[PERSON_NAME] not hired" at bounding box center [912, 448] width 174 height 33
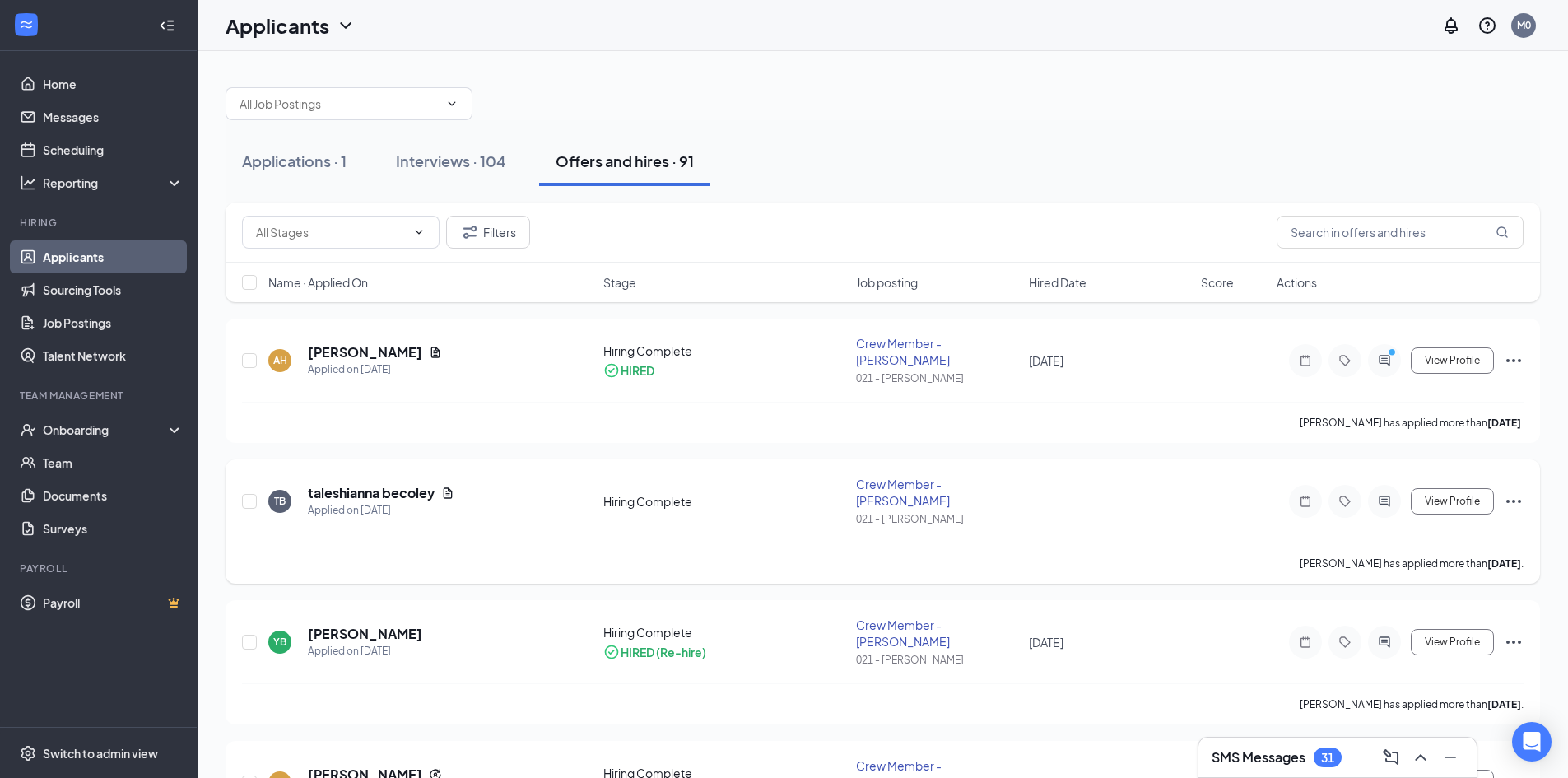
click at [1520, 500] on icon "Ellipses" at bounding box center [1513, 502] width 15 height 3
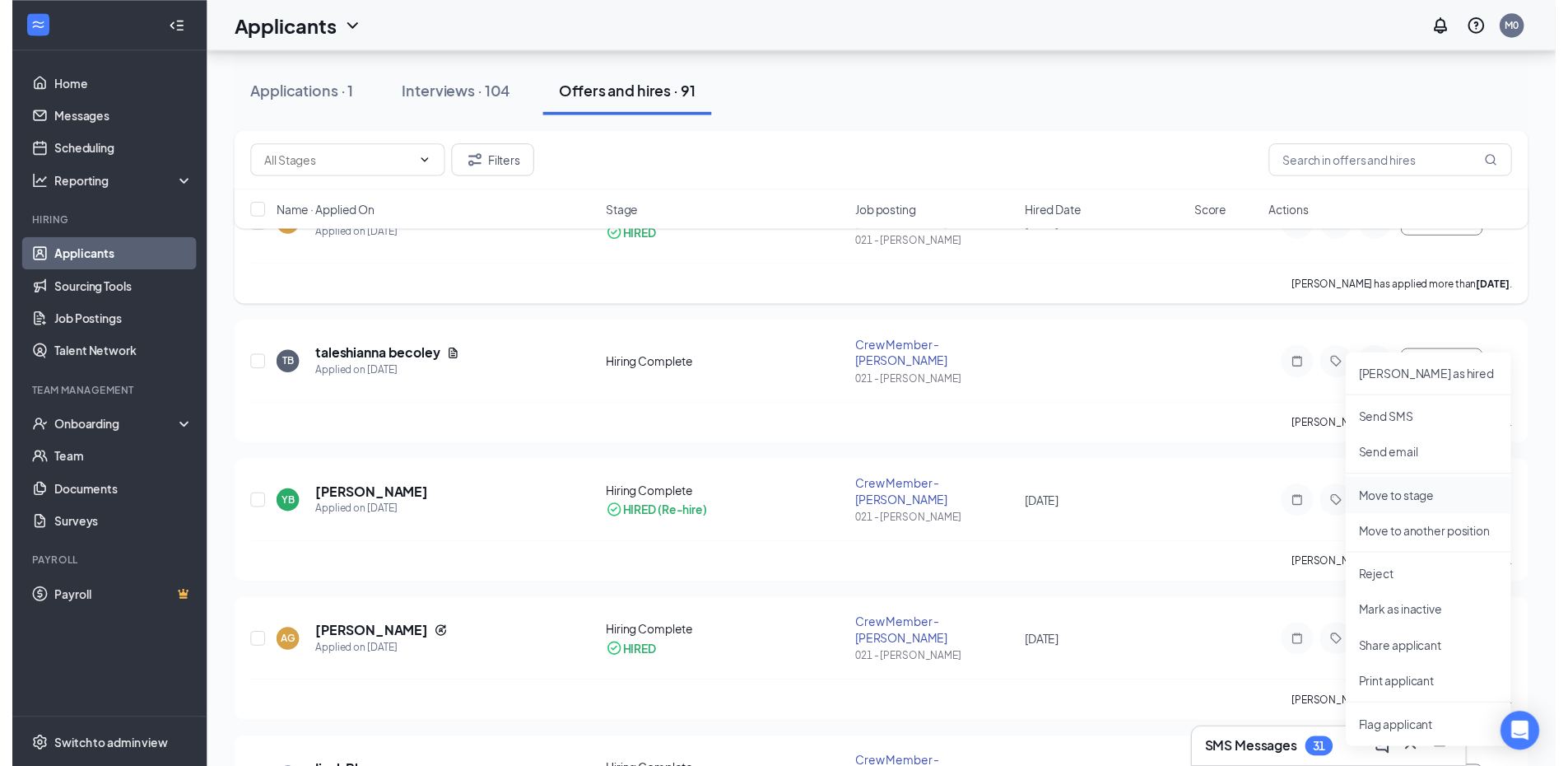
scroll to position [164, 0]
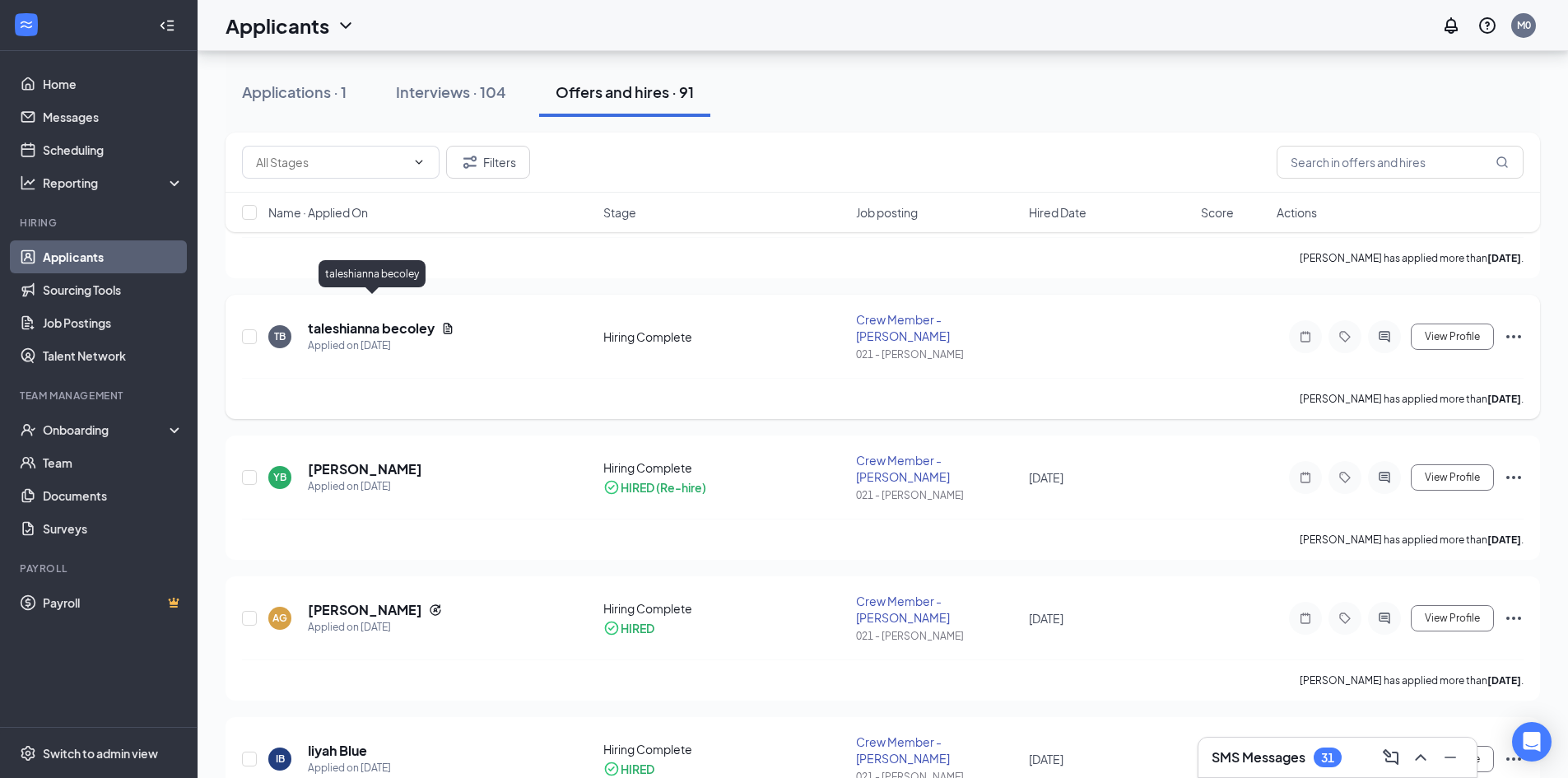
click at [422, 319] on h5 "taleshianna becoley" at bounding box center [371, 328] width 127 height 18
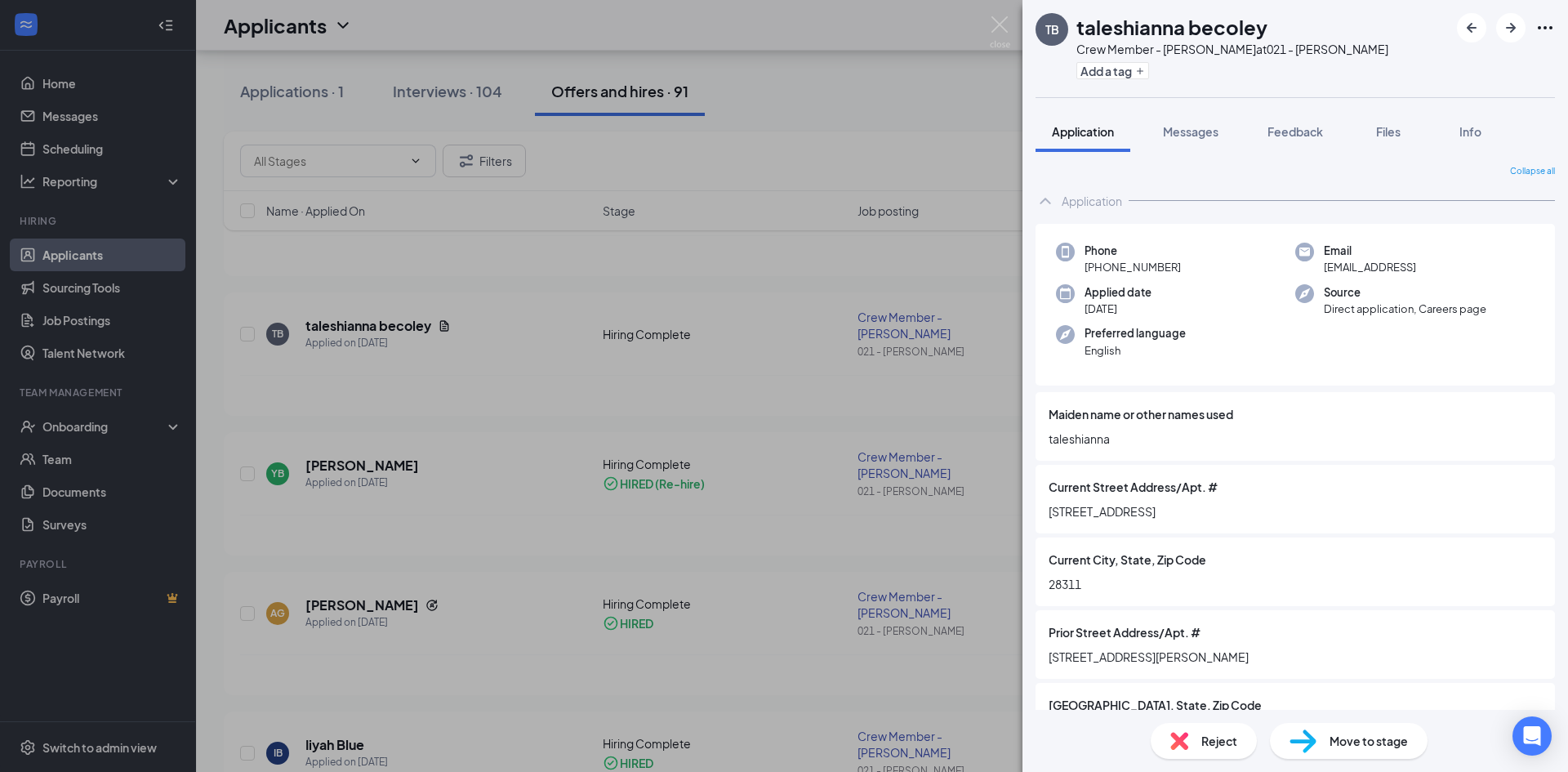
click at [716, 321] on div "TB taleshianna becoley Crew Member - Dunn at 021 - Dunn Add a tag Application M…" at bounding box center [784, 386] width 1568 height 772
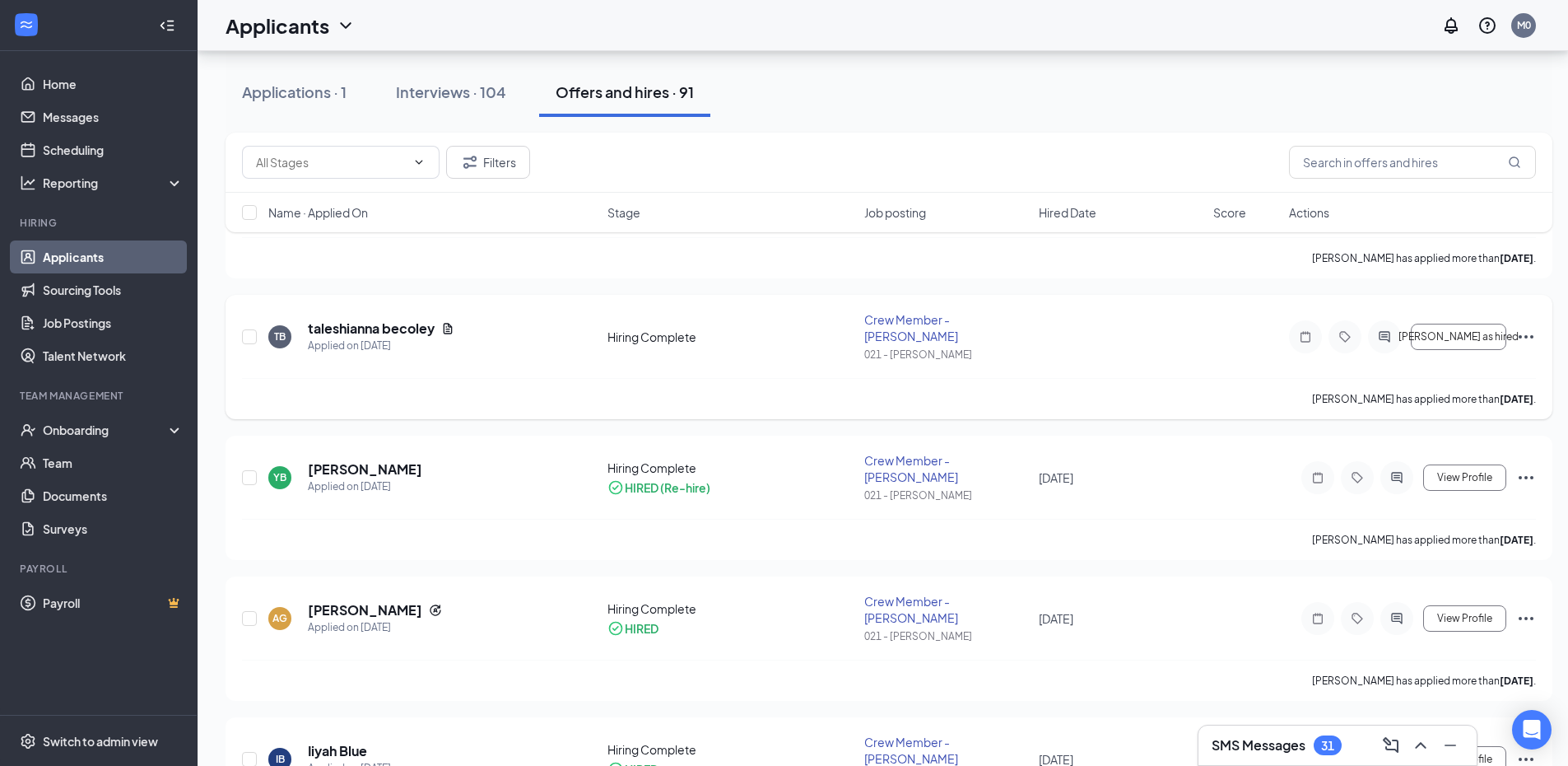
click at [1520, 335] on icon "Ellipses" at bounding box center [1525, 336] width 15 height 3
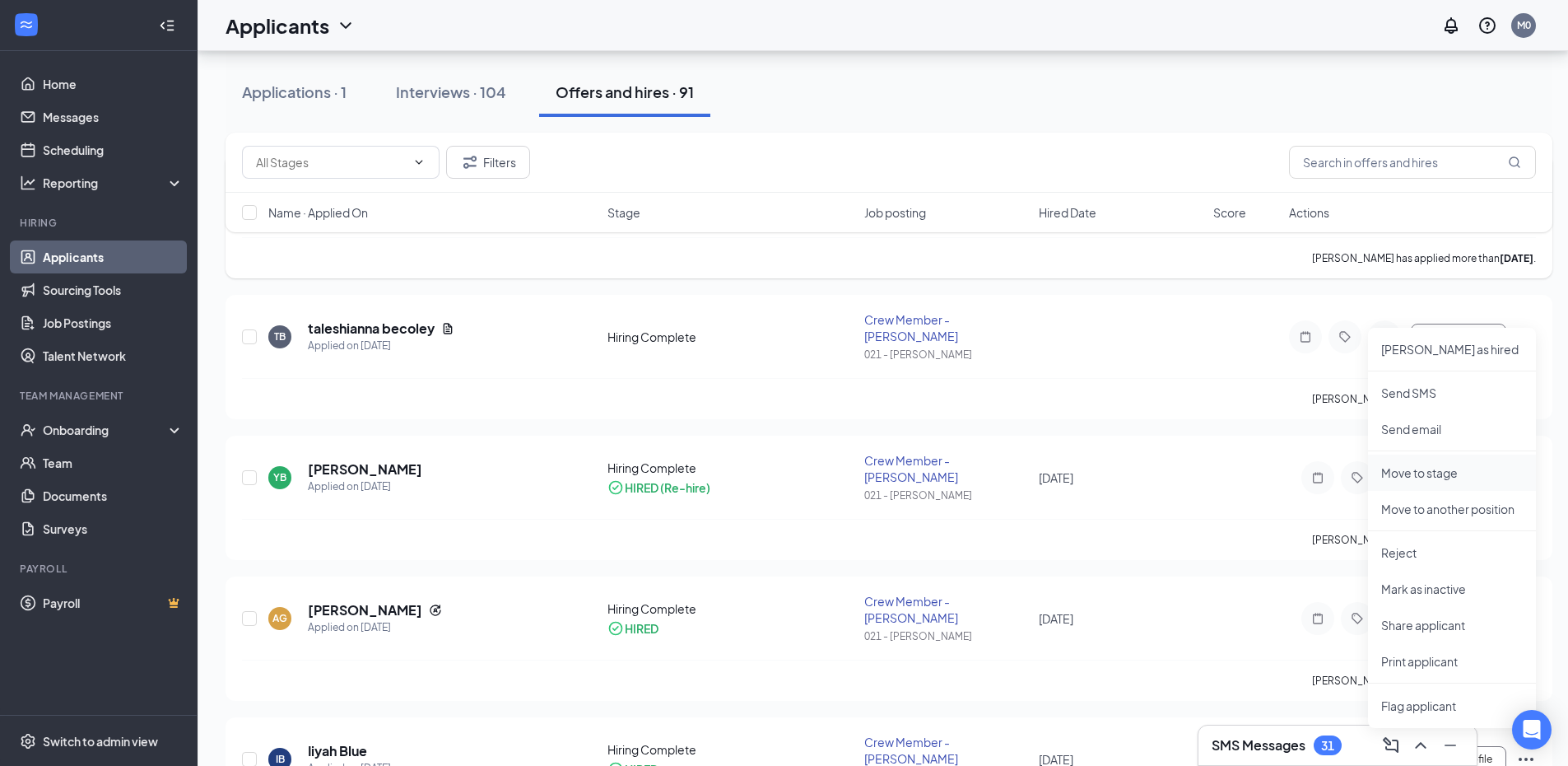
click at [1436, 473] on p "Move to stage" at bounding box center [1452, 472] width 142 height 17
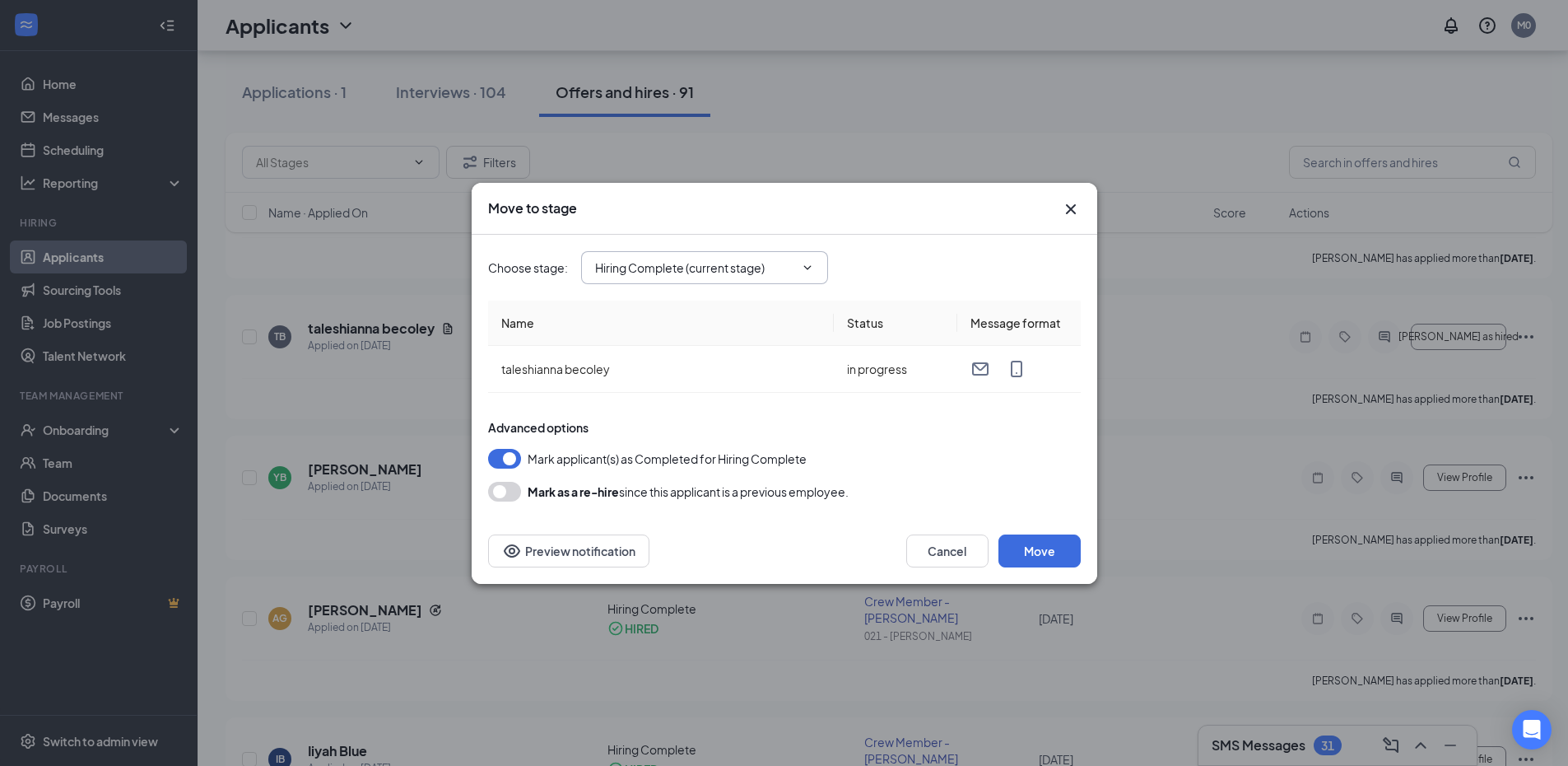
click at [809, 267] on icon "ChevronDown" at bounding box center [807, 267] width 8 height 4
click at [666, 376] on div "Rate Sign Sheet" at bounding box center [652, 374] width 85 height 18
type input "Rate Sign Sheet"
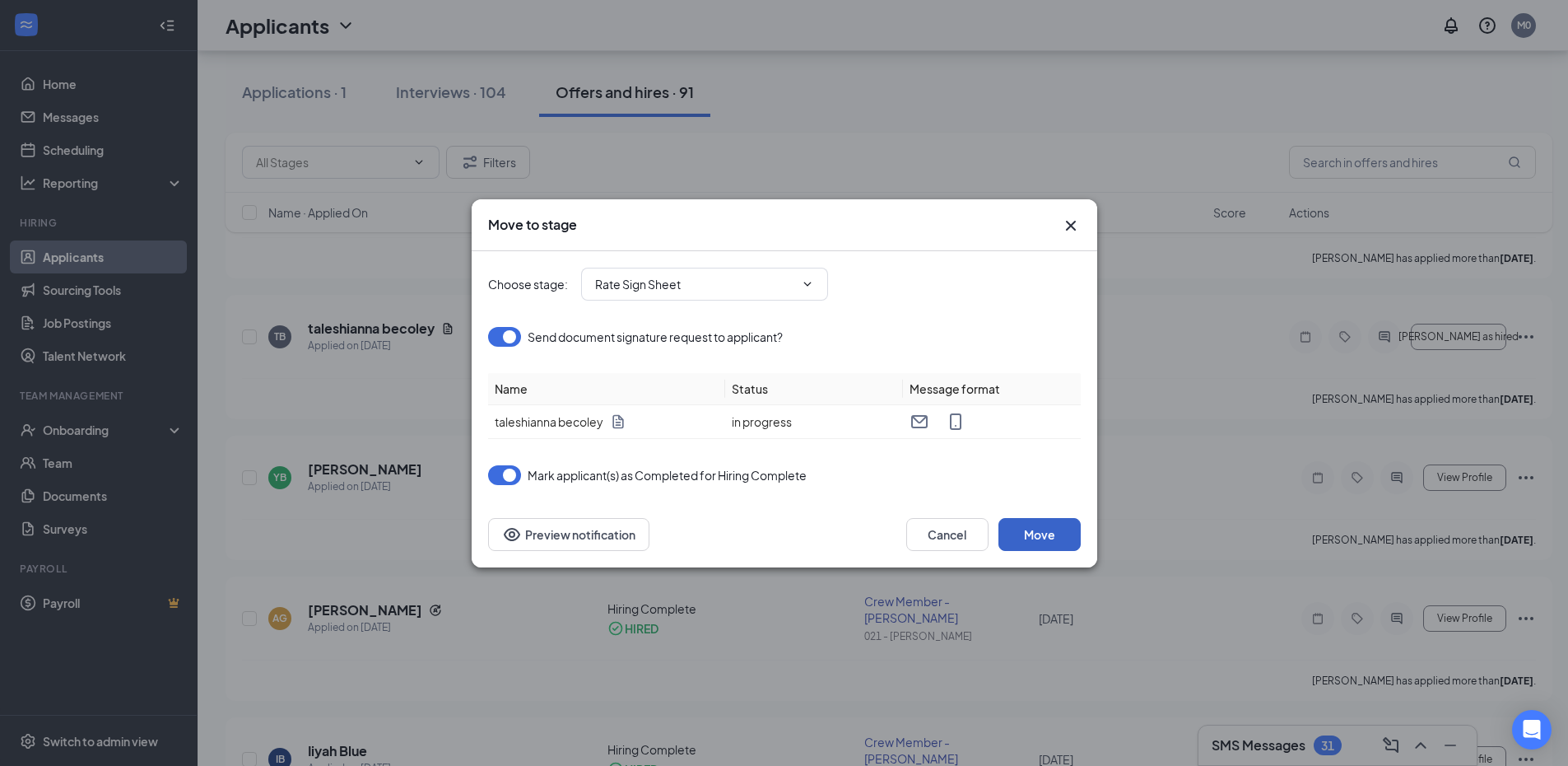
click at [1038, 542] on button "Move" at bounding box center [1040, 535] width 83 height 33
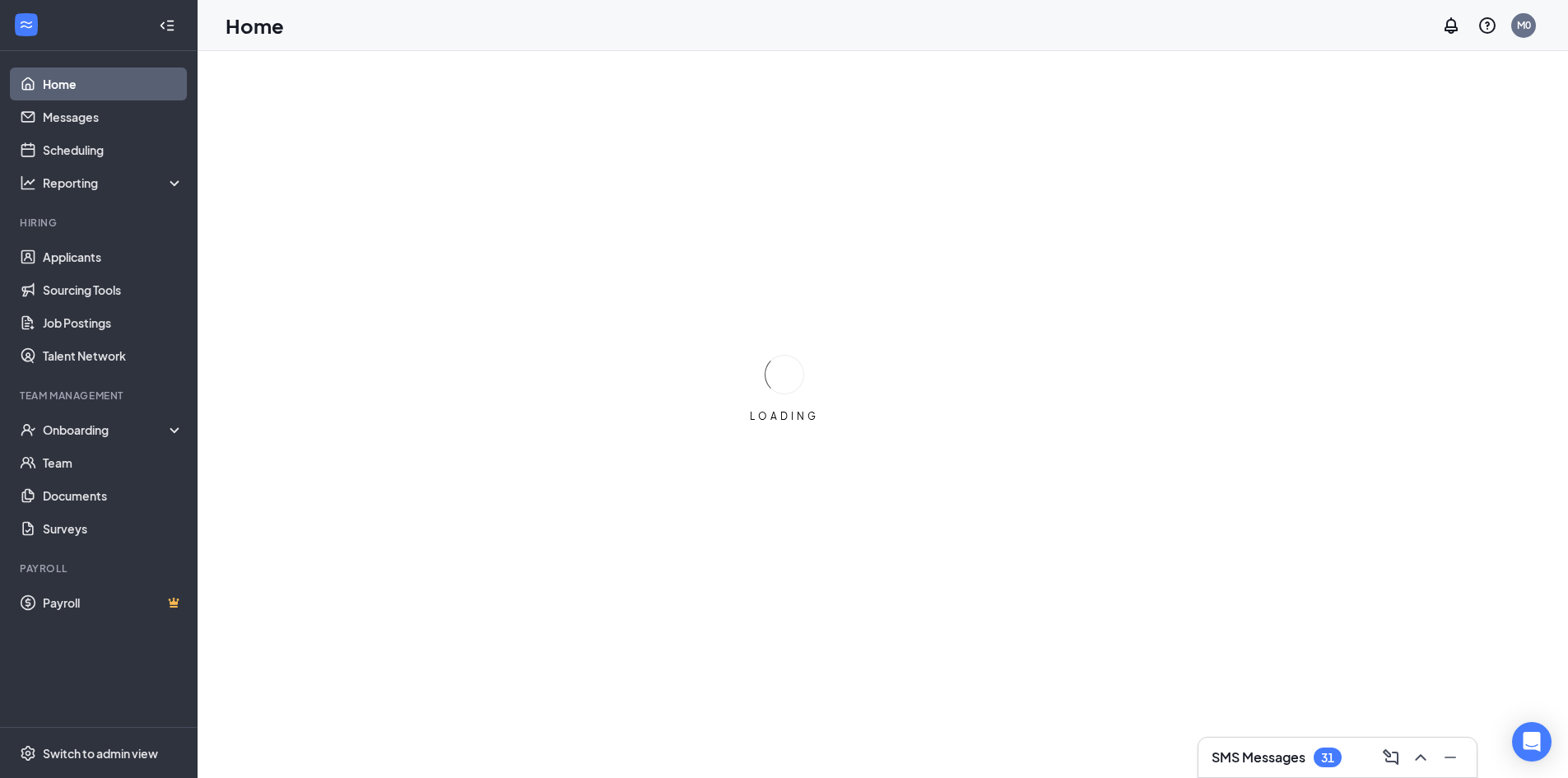
click at [382, 419] on div "LOADING" at bounding box center [784, 389] width 1568 height 778
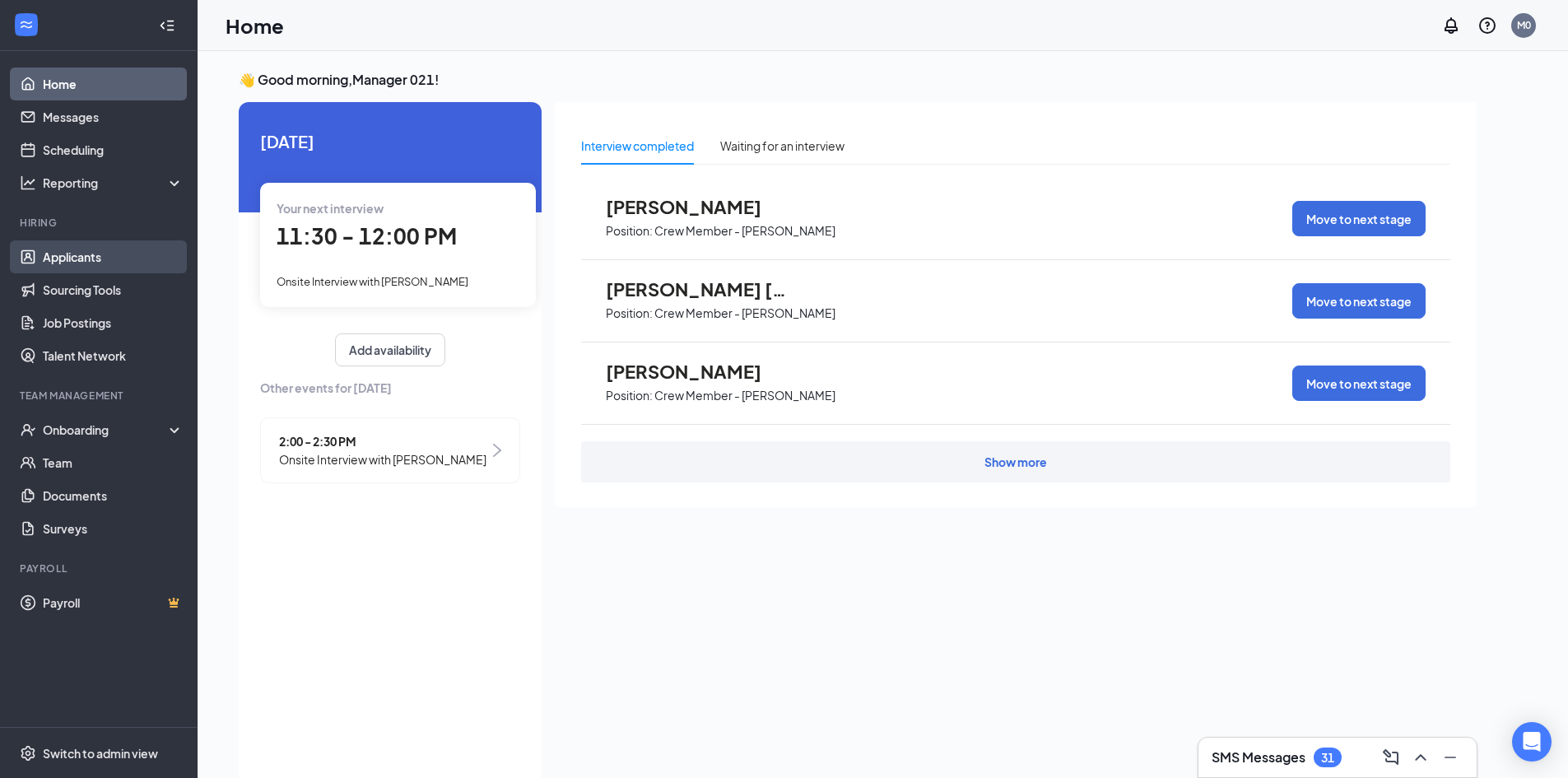
click at [103, 254] on link "Applicants" at bounding box center [113, 257] width 141 height 33
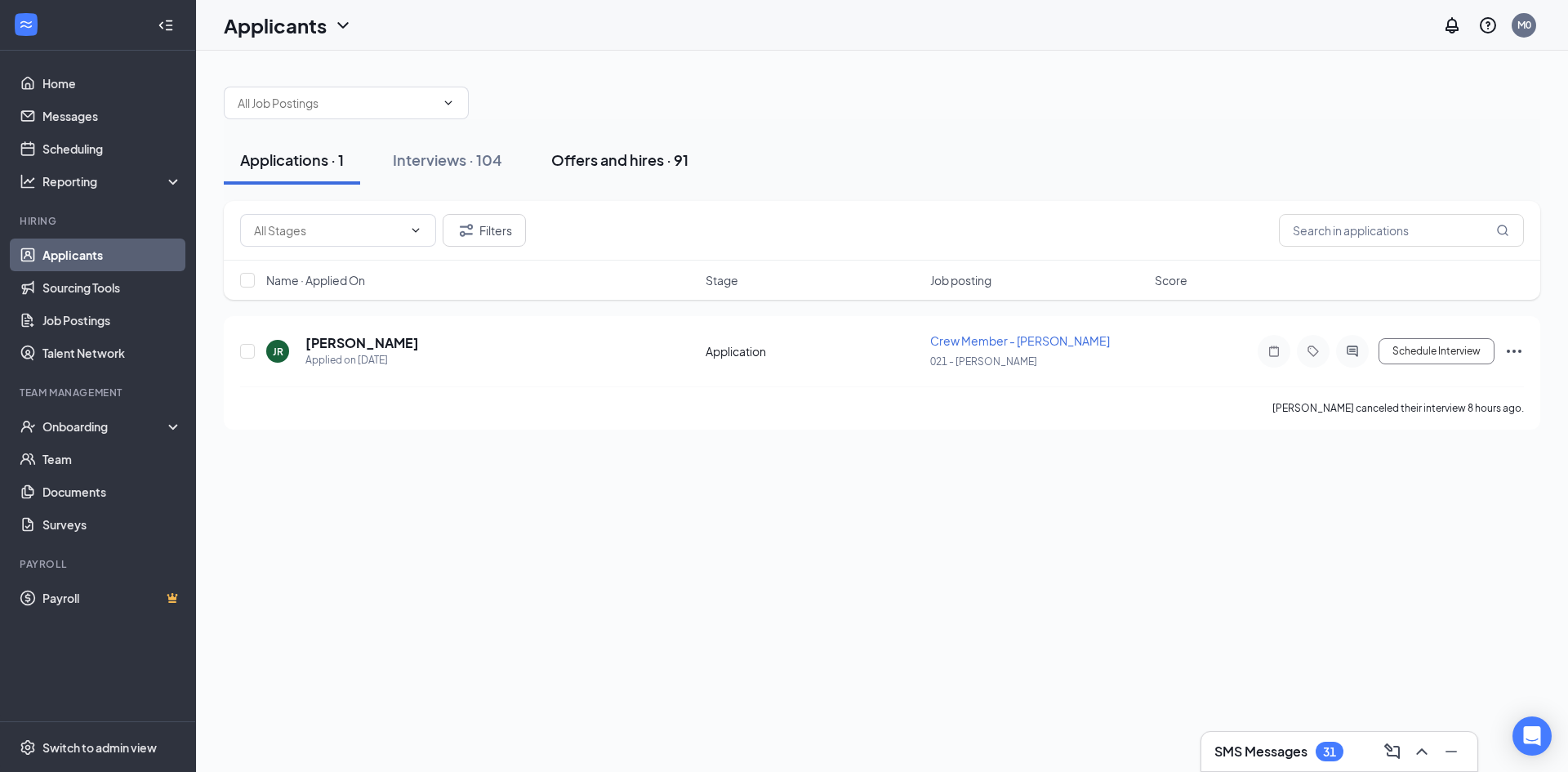
click at [657, 160] on div "Offers and hires · 91" at bounding box center [619, 160] width 137 height 21
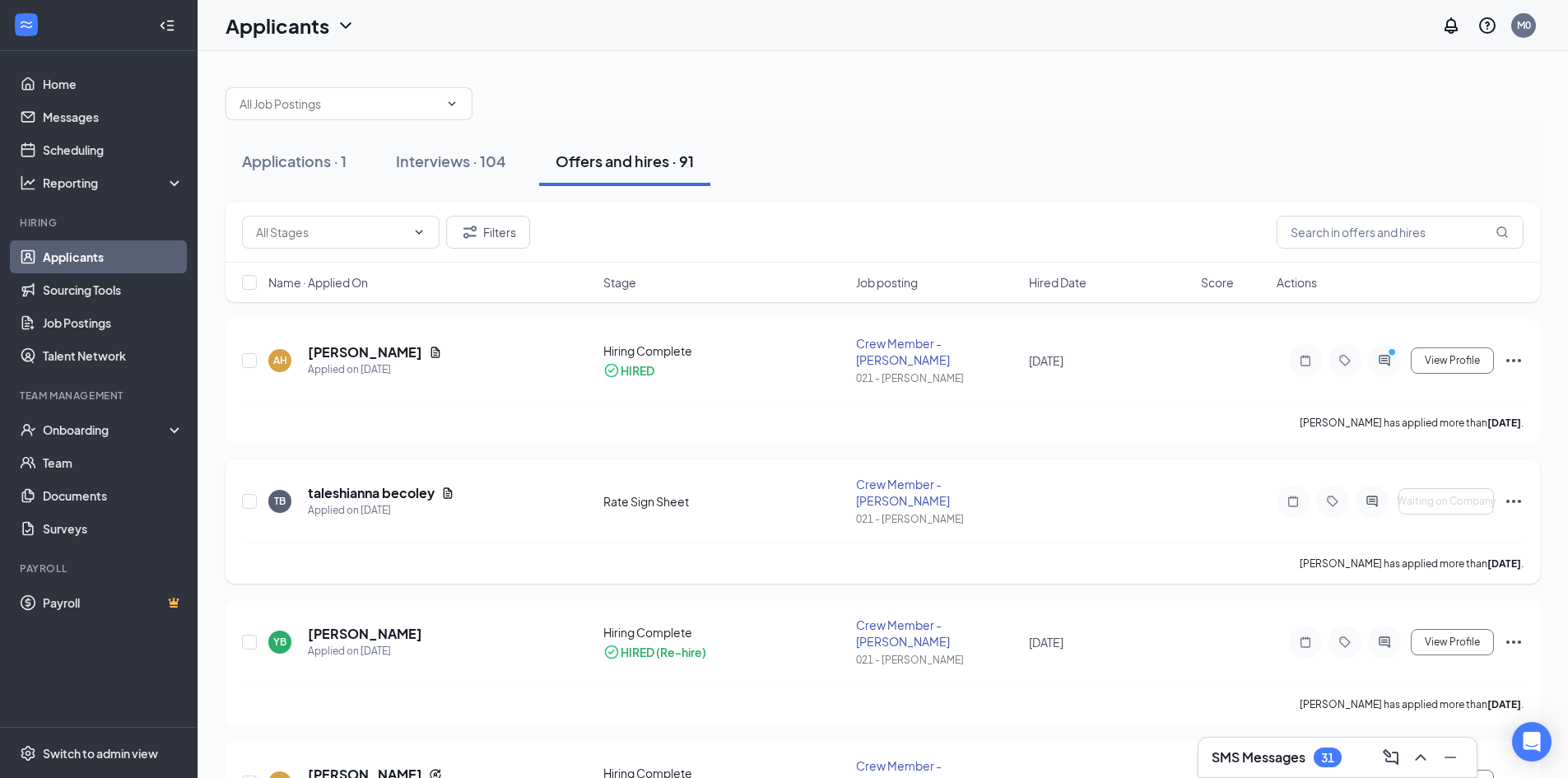
click at [1516, 491] on icon "Ellipses" at bounding box center [1513, 501] width 20 height 20
click at [1411, 511] on p "[PERSON_NAME] as hired" at bounding box center [1438, 513] width 142 height 17
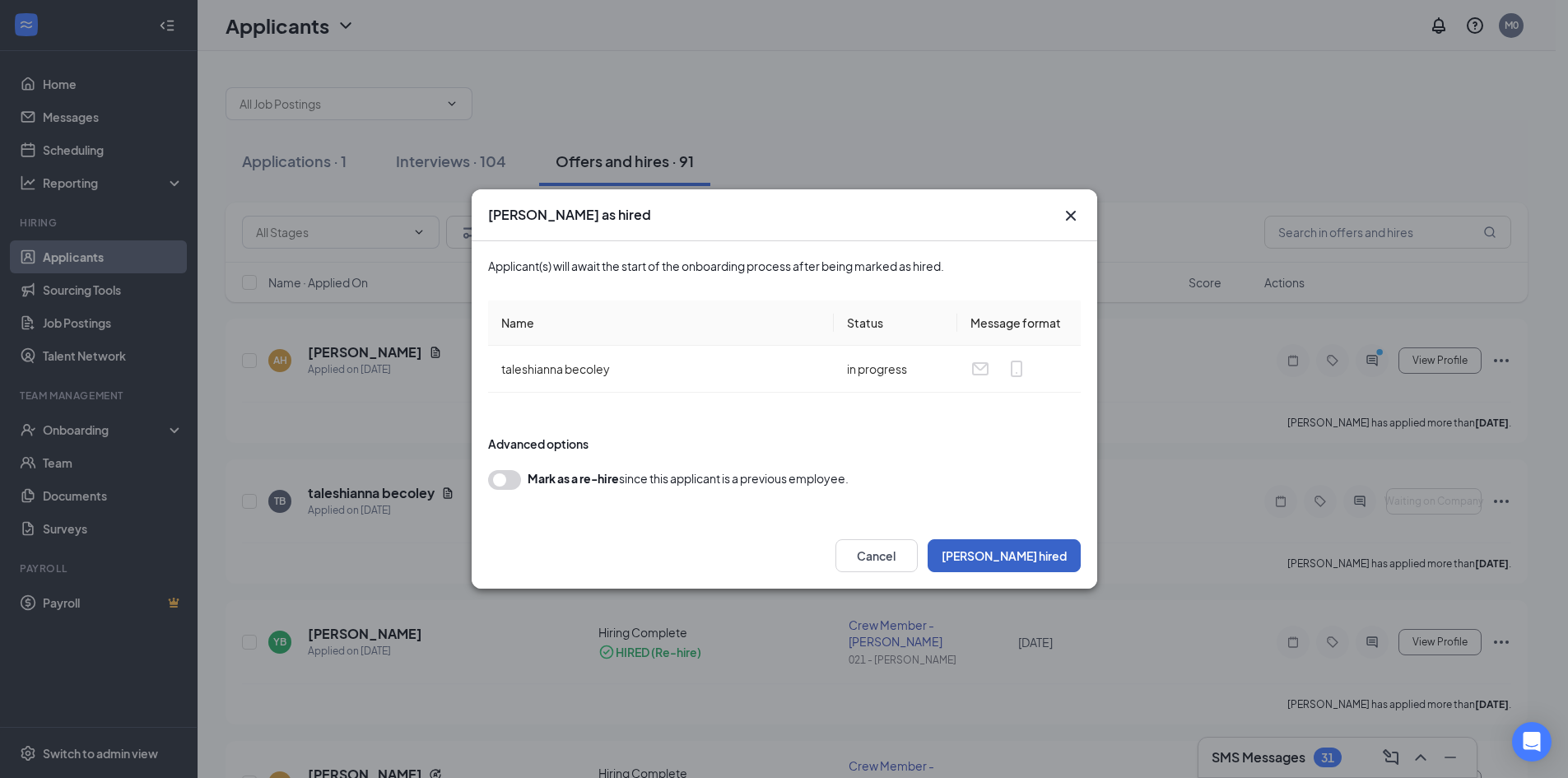
click at [1044, 557] on button "[PERSON_NAME] hired" at bounding box center [1004, 555] width 153 height 33
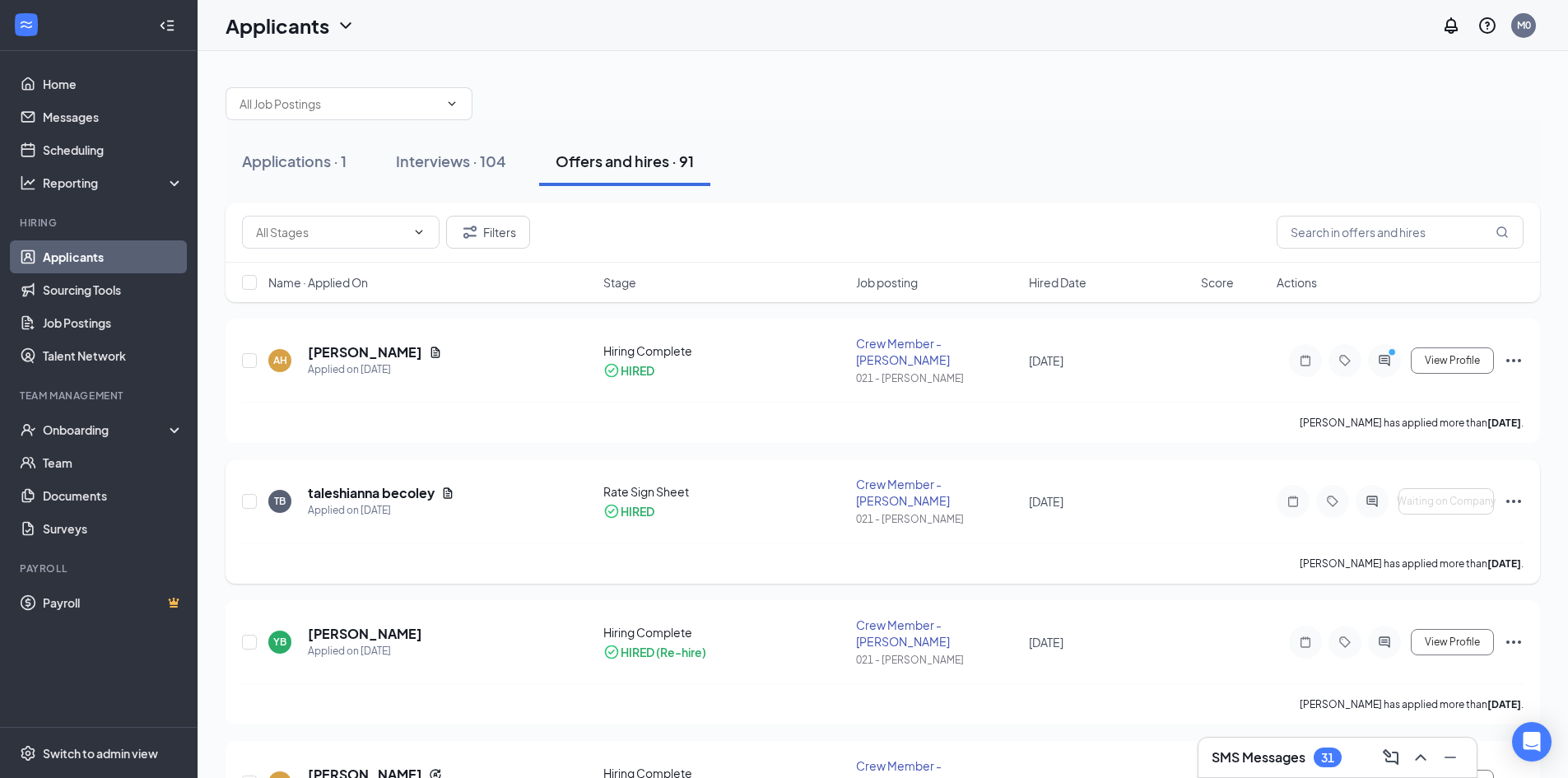
click at [1512, 491] on icon "Ellipses" at bounding box center [1513, 501] width 20 height 20
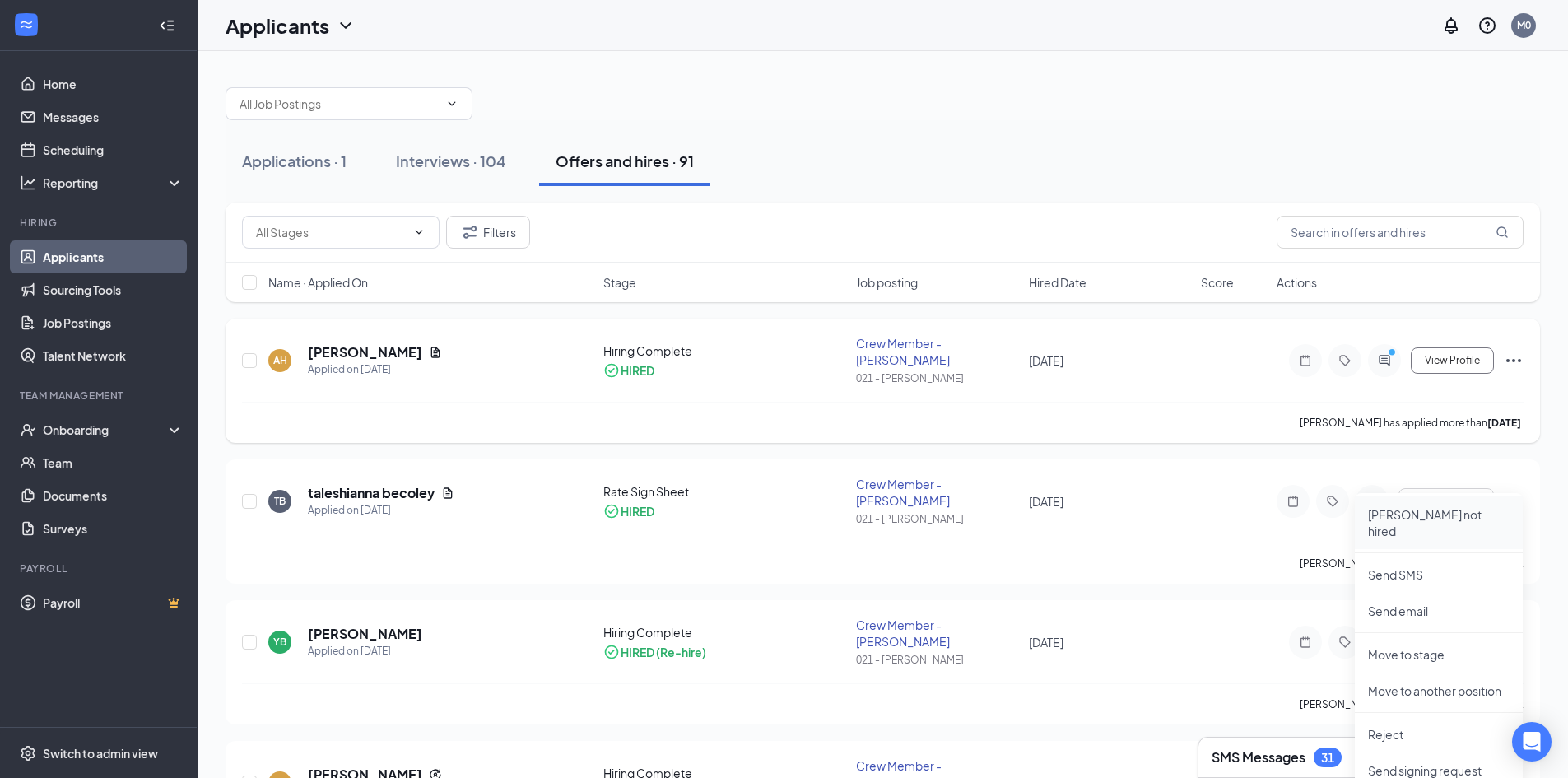
click at [1429, 519] on p "[PERSON_NAME] not hired" at bounding box center [1438, 522] width 142 height 33
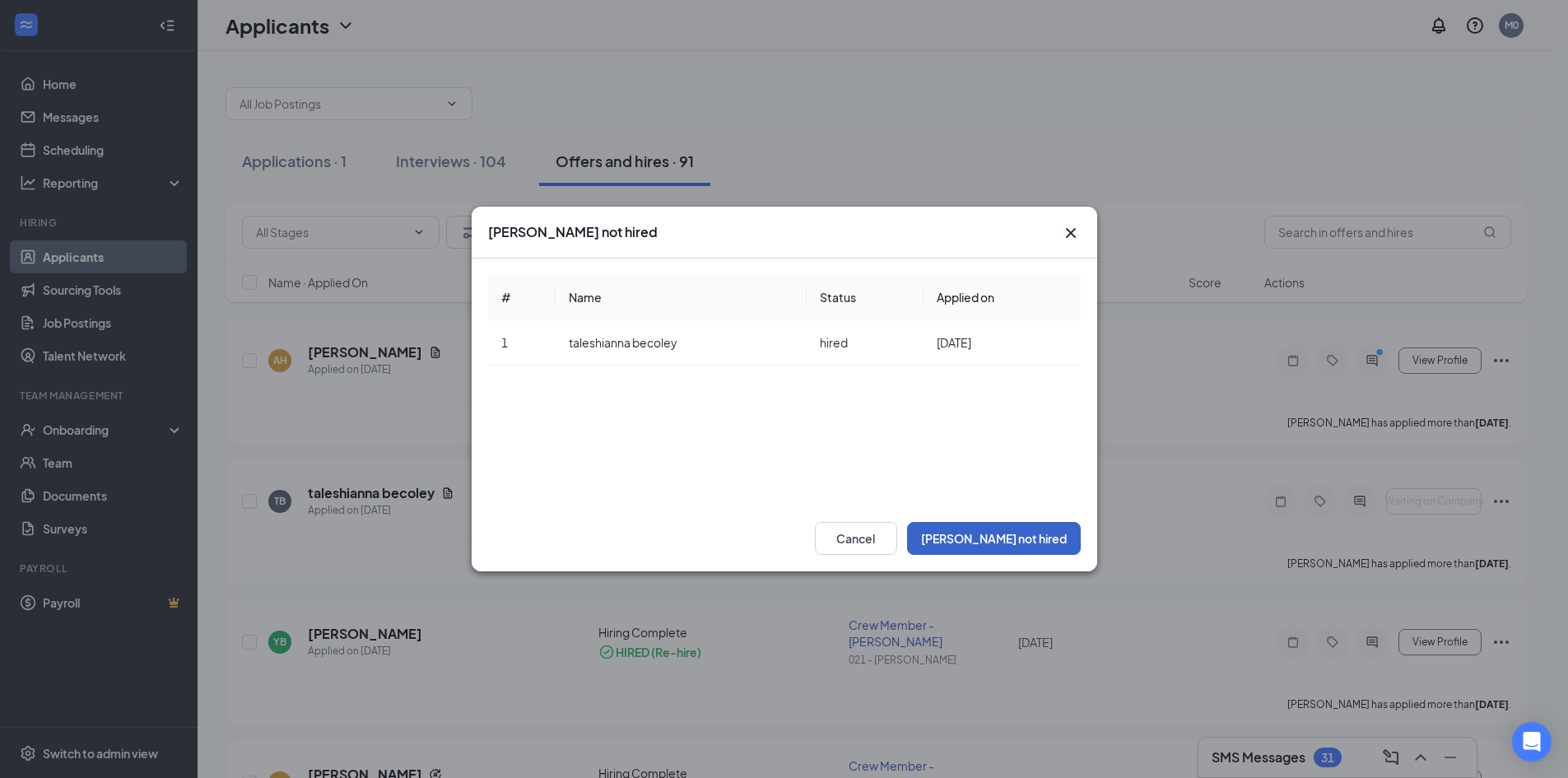
click at [1004, 538] on button "[PERSON_NAME] not hired" at bounding box center [994, 538] width 174 height 33
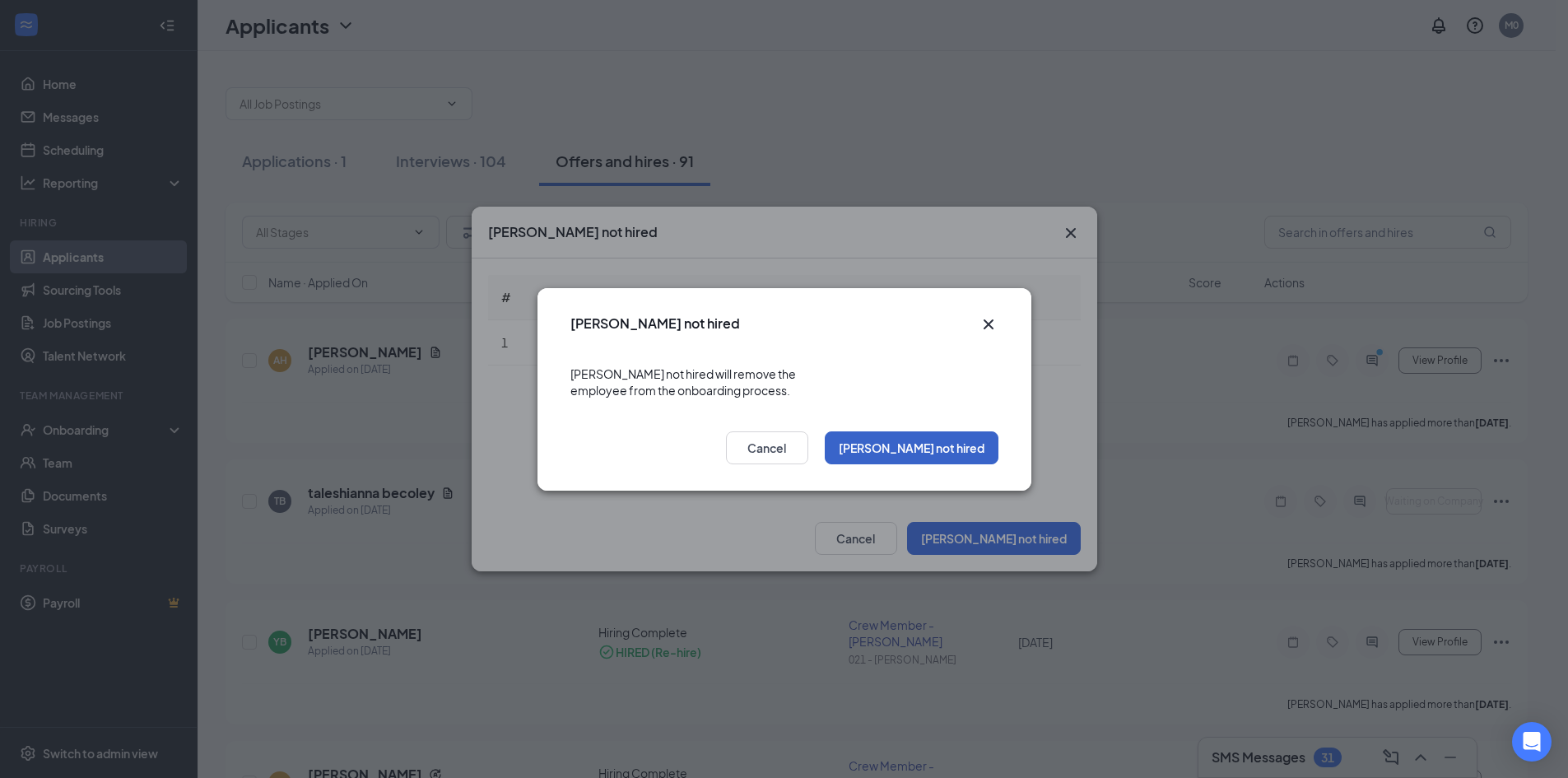
click at [955, 433] on button "[PERSON_NAME] not hired" at bounding box center [912, 448] width 174 height 33
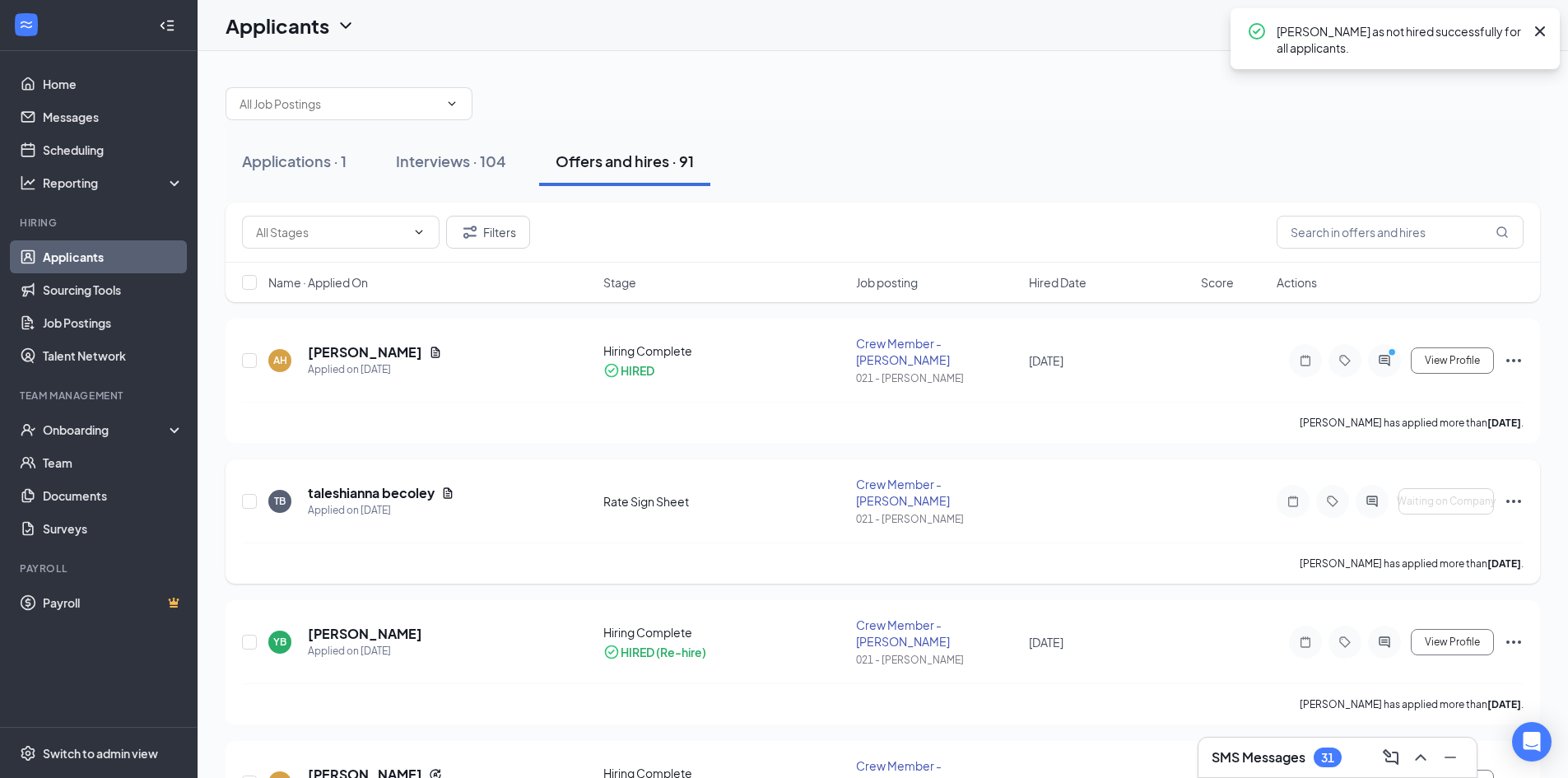
click at [647, 493] on div "Rate Sign Sheet" at bounding box center [725, 501] width 243 height 17
click at [1512, 491] on icon "Ellipses" at bounding box center [1513, 501] width 20 height 20
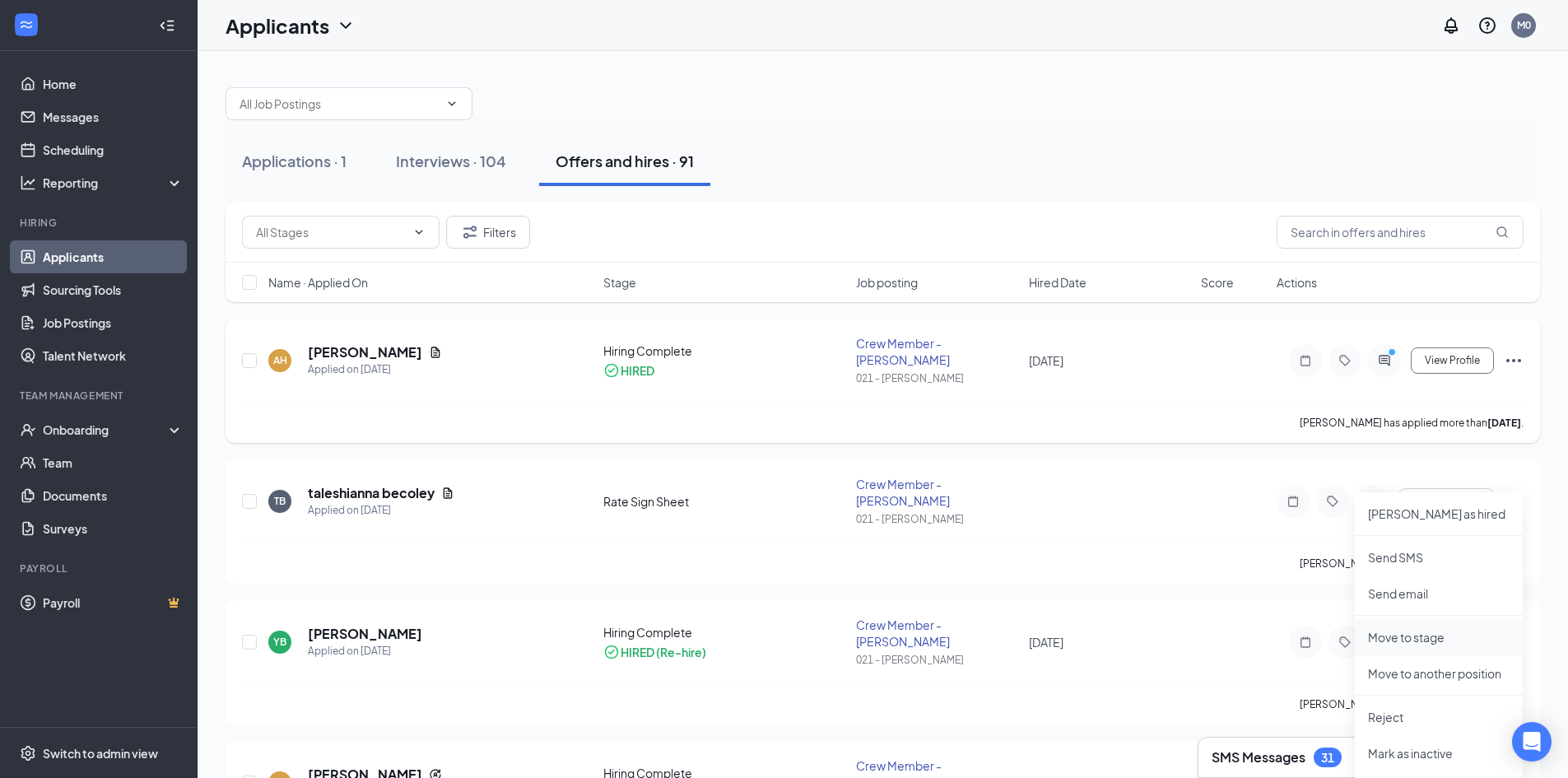
click at [1421, 636] on p "Move to stage" at bounding box center [1438, 636] width 142 height 17
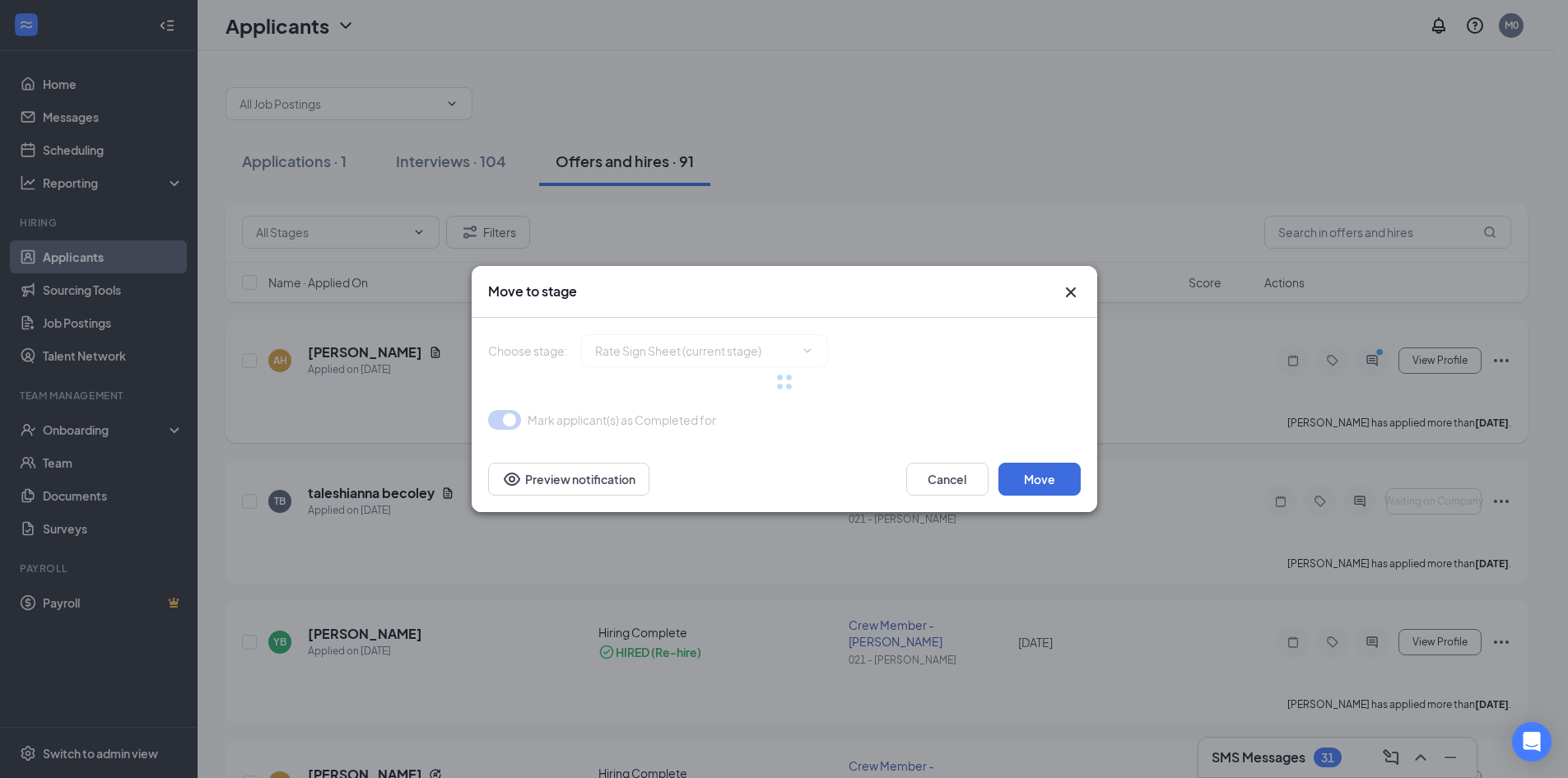
type input "Hiring Complete (final stage)"
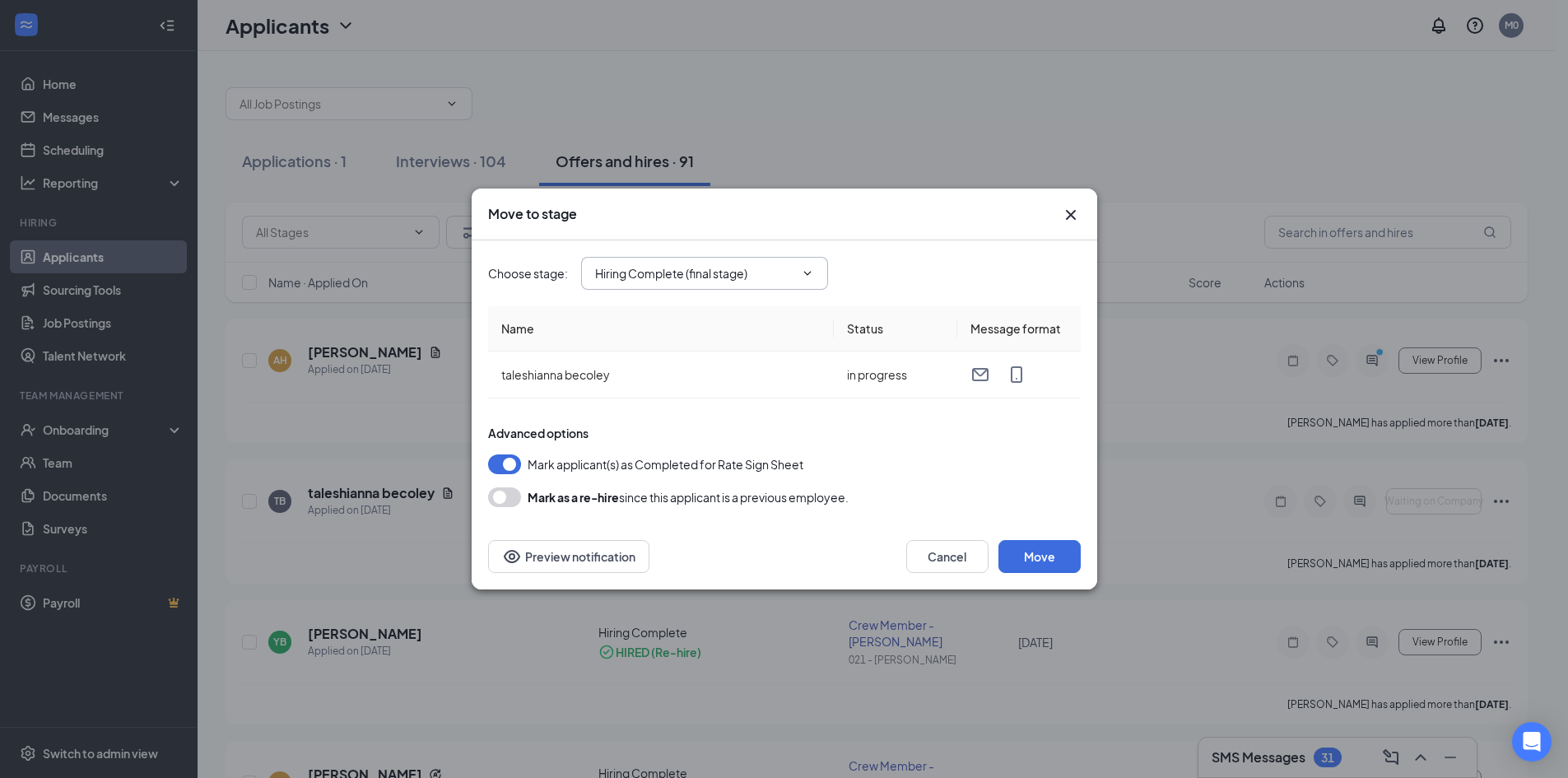
click at [809, 270] on icon "ChevronDown" at bounding box center [807, 273] width 13 height 13
click at [955, 546] on button "Cancel" at bounding box center [947, 556] width 83 height 33
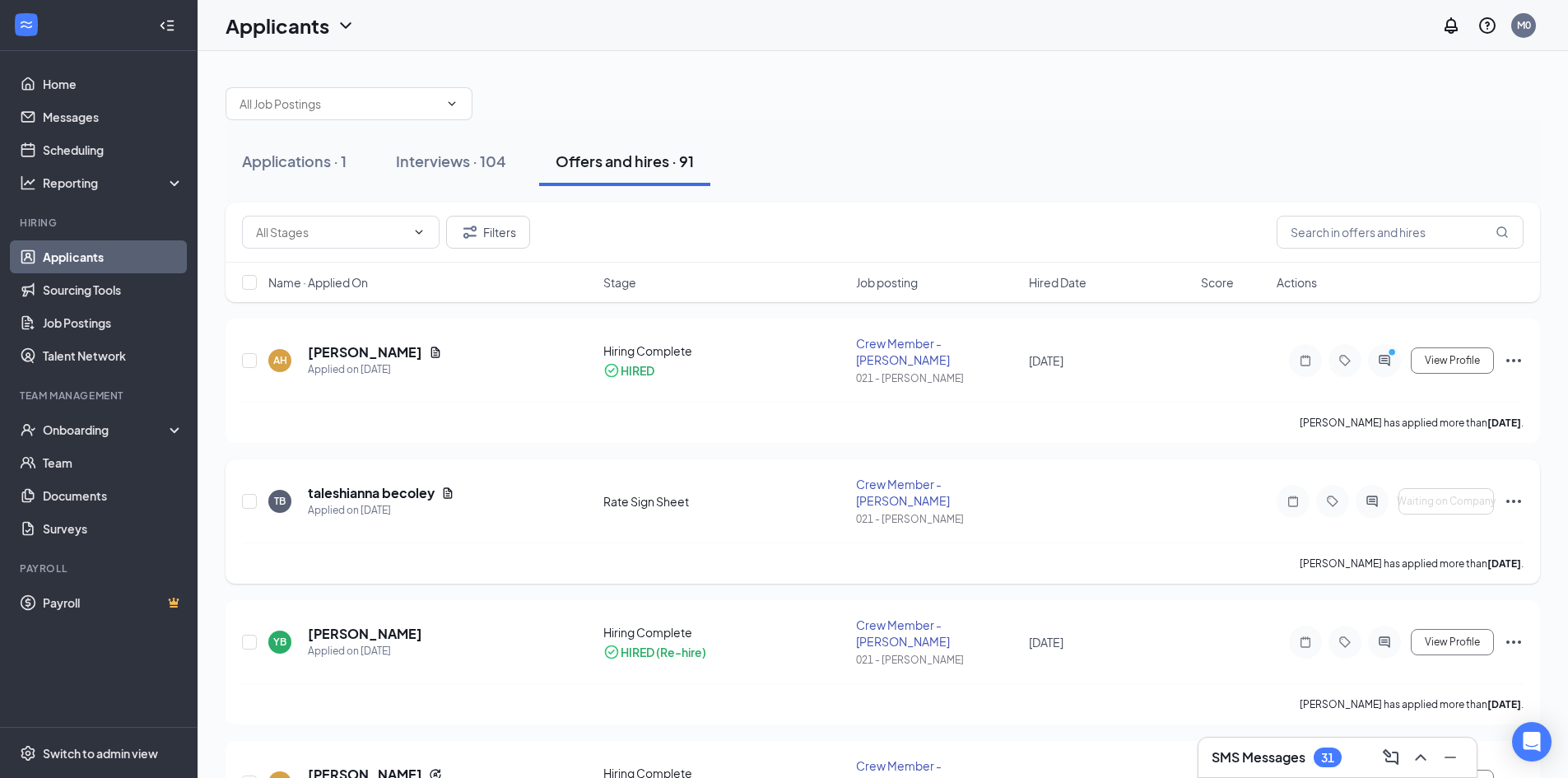
click at [650, 489] on div "TB taleshianna becoley Applied on [DATE] Rate Sign Sheet Crew Member - [PERSON_…" at bounding box center [882, 509] width 1281 height 67
click at [651, 493] on div "Rate Sign Sheet" at bounding box center [725, 501] width 243 height 17
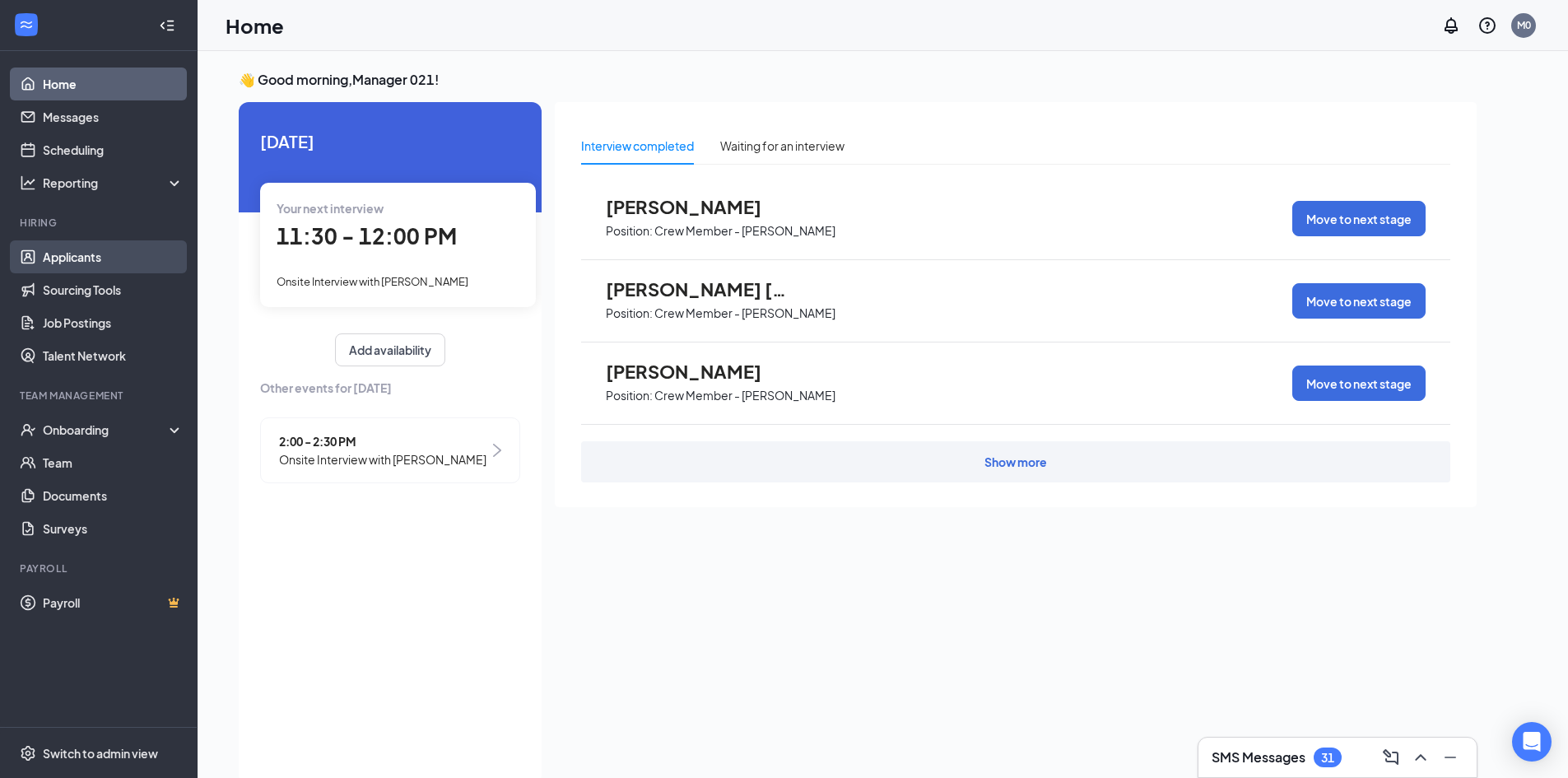
click at [91, 256] on link "Applicants" at bounding box center [113, 257] width 141 height 33
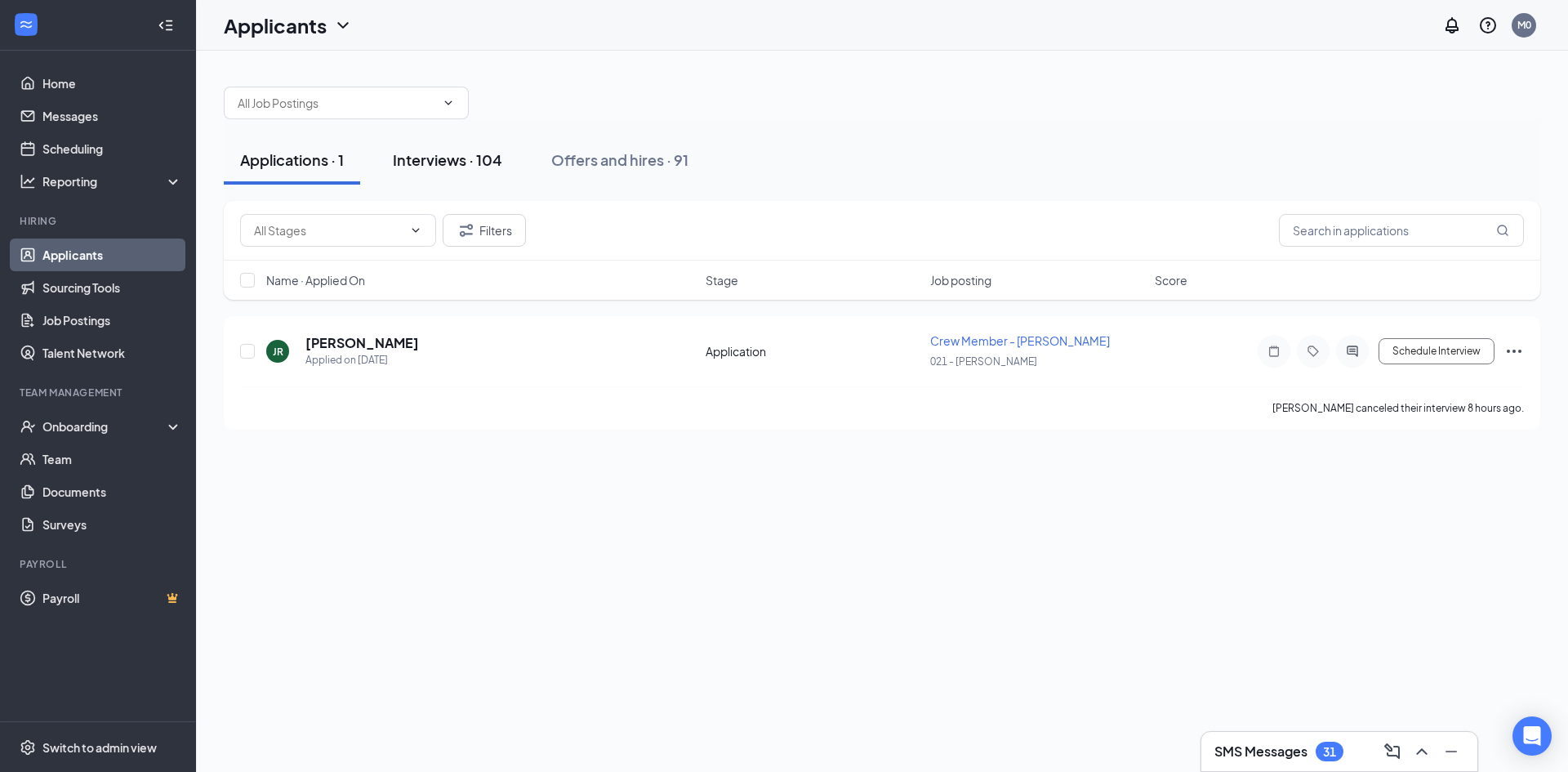
click at [471, 154] on div "Interviews · 104" at bounding box center [447, 160] width 110 height 21
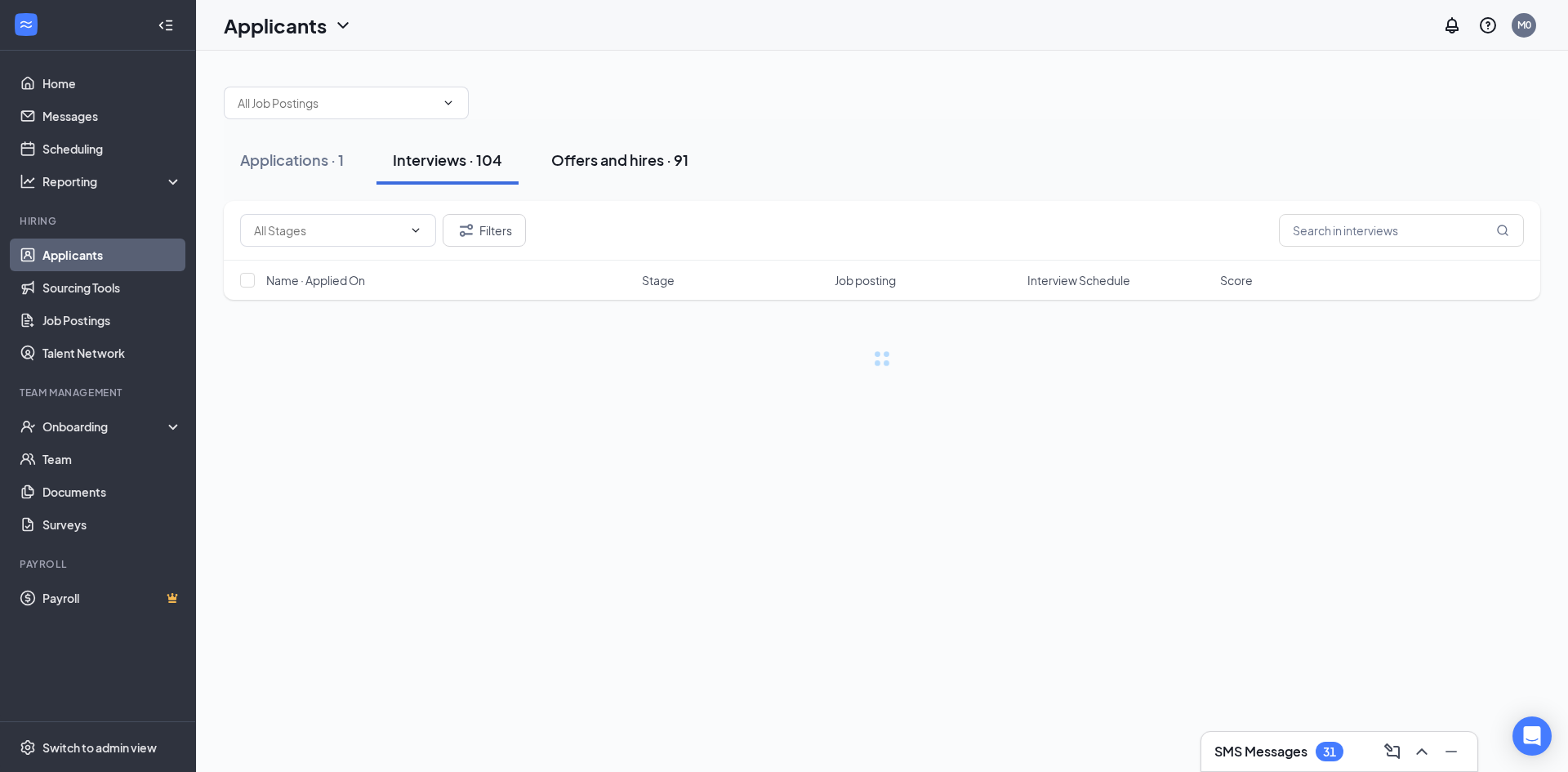
click at [604, 169] on div "Offers and hires · 91" at bounding box center [619, 160] width 137 height 21
